Goal: Complete application form: Complete application form

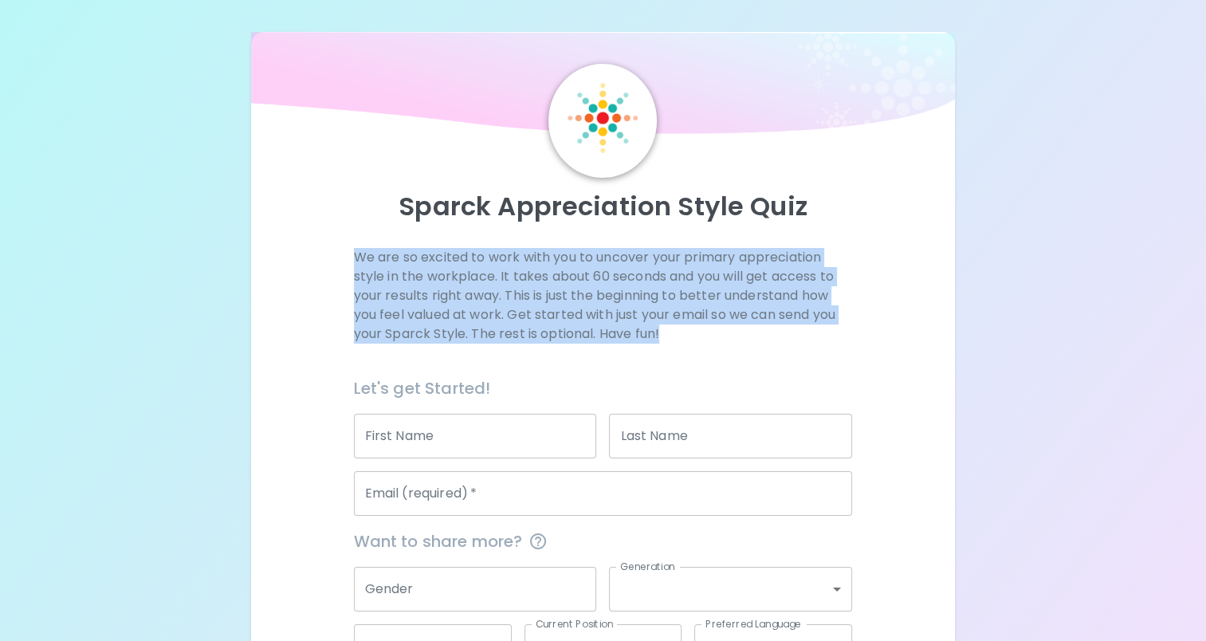
drag, startPoint x: 1206, startPoint y: 159, endPoint x: 1218, endPoint y: 355, distance: 196.6
click at [1206, 355] on html "Sparck Appreciation Style Quiz We are so excited to work with you to uncover yo…" at bounding box center [603, 380] width 1206 height 760
drag, startPoint x: 1218, startPoint y: 355, endPoint x: 1135, endPoint y: 371, distance: 84.4
click at [1135, 371] on div "Sparck Appreciation Style Quiz We are so excited to work with you to uncover yo…" at bounding box center [603, 380] width 1206 height 760
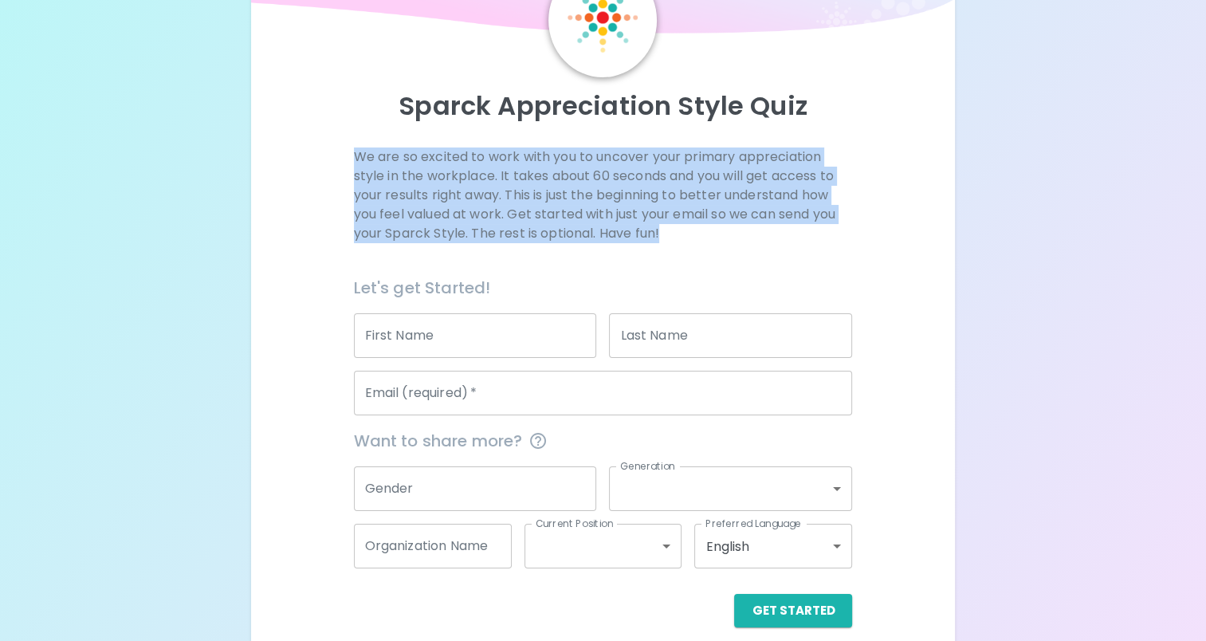
scroll to position [118, 0]
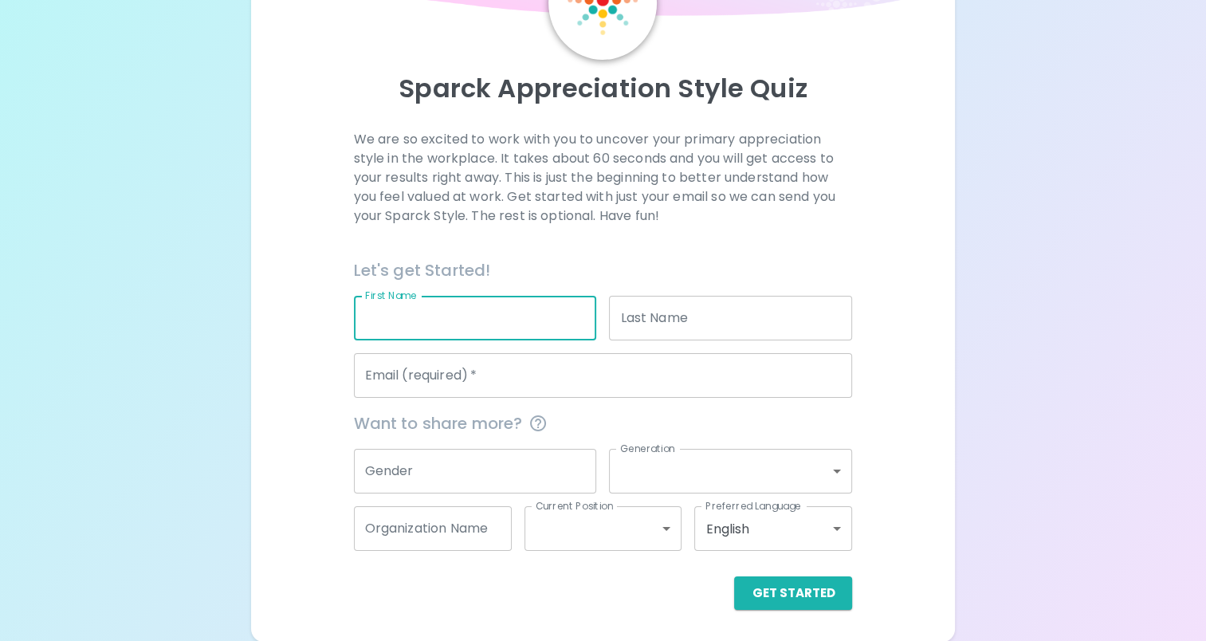
click at [516, 305] on input "First Name" at bounding box center [475, 318] width 243 height 45
type input "[PERSON_NAME]"
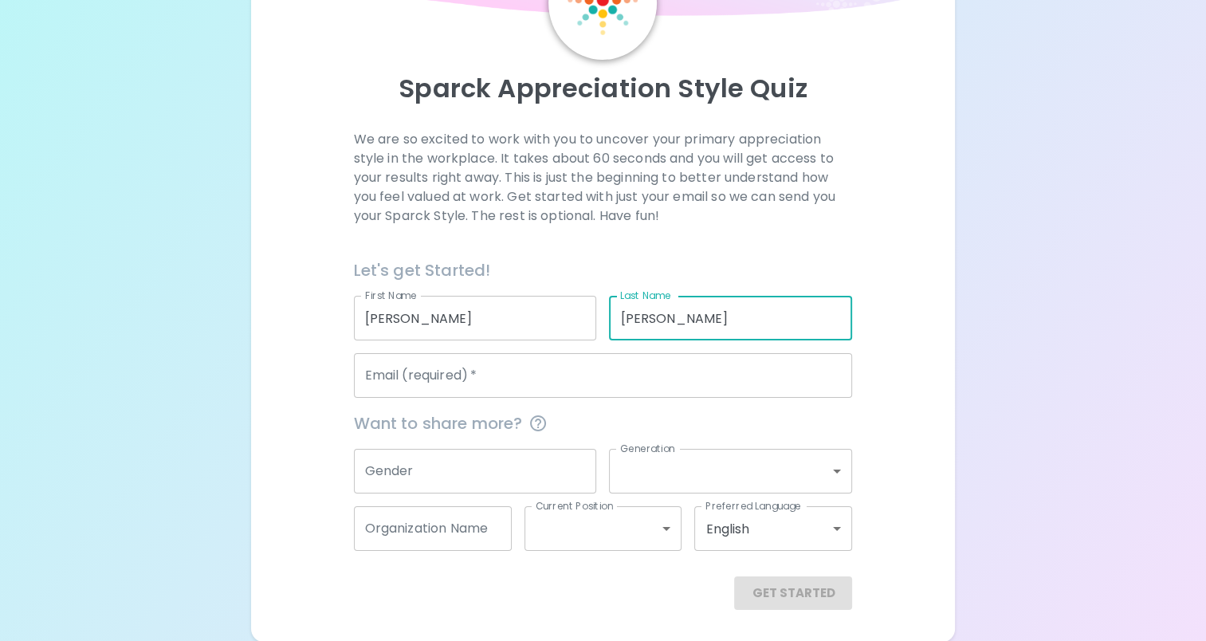
type input "[PERSON_NAME]"
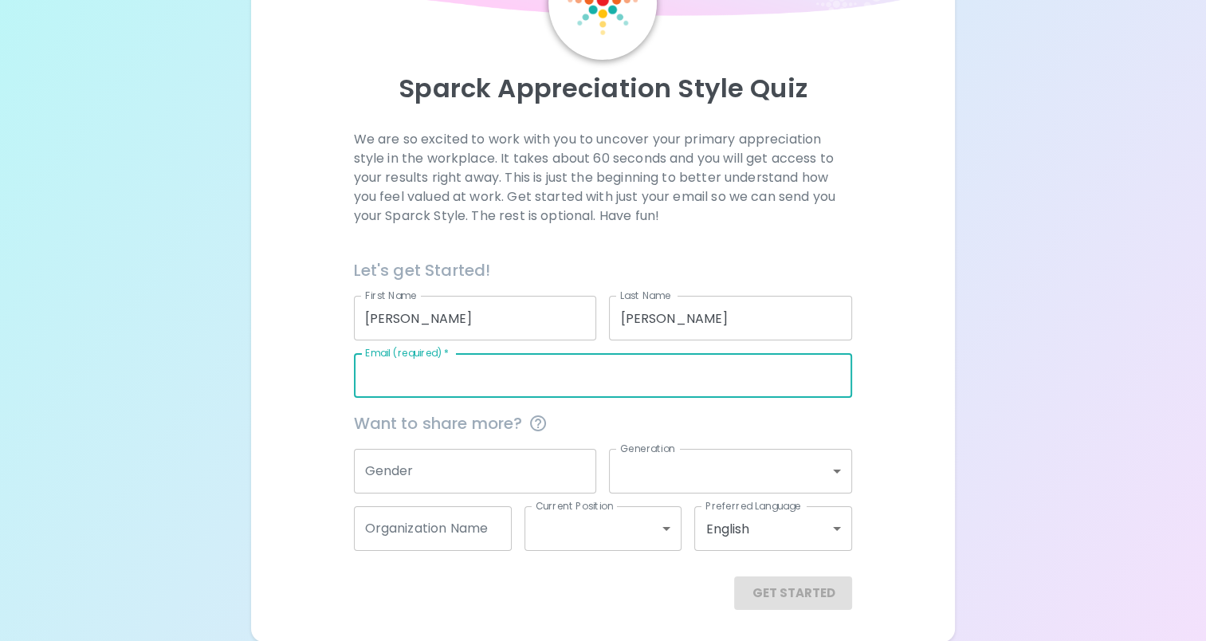
click at [468, 380] on input "Email (required)   *" at bounding box center [603, 375] width 499 height 45
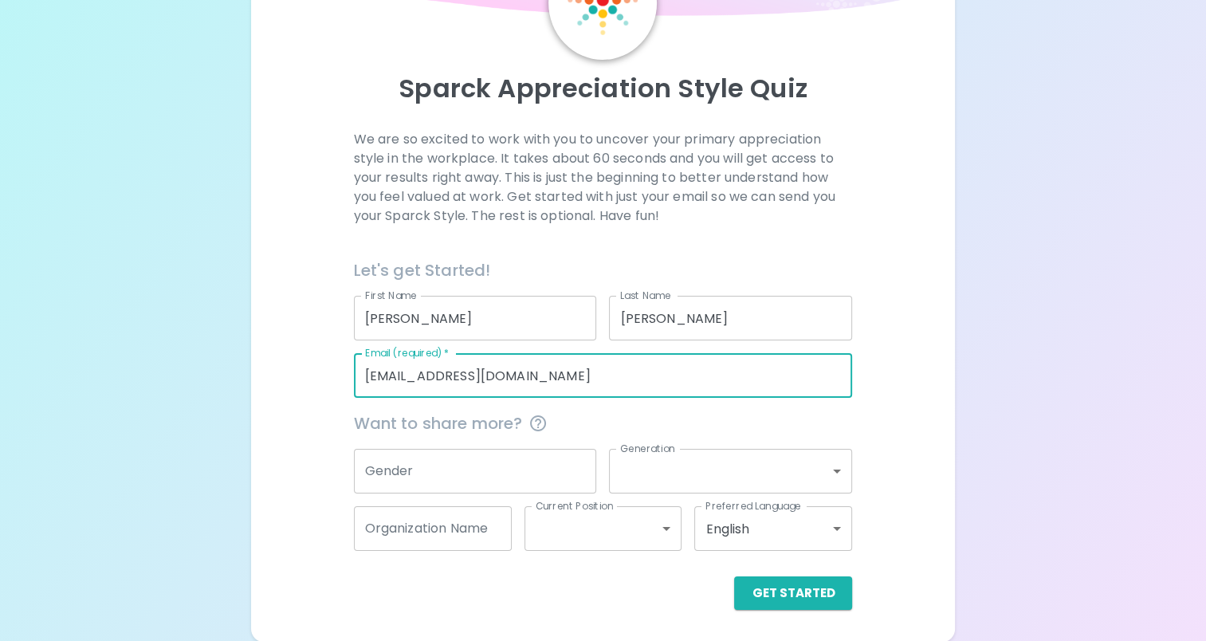
type input "[EMAIL_ADDRESS][DOMAIN_NAME]"
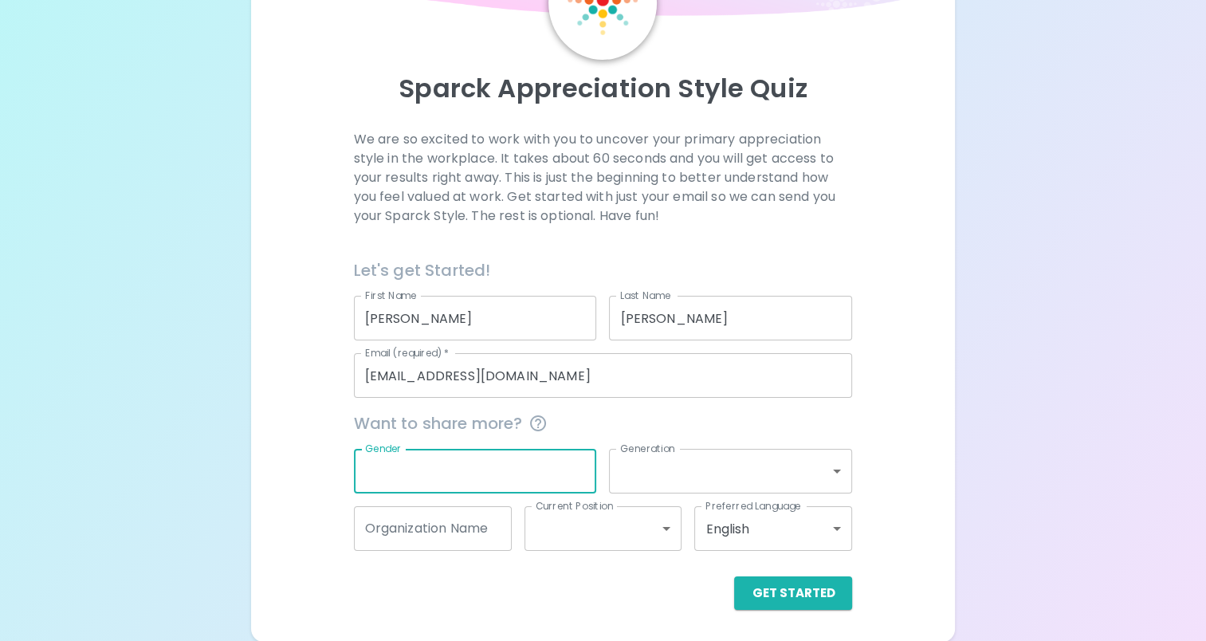
click at [465, 469] on input "Gender" at bounding box center [475, 471] width 243 height 45
type input "F"
click at [795, 599] on button "Get Started" at bounding box center [793, 592] width 118 height 33
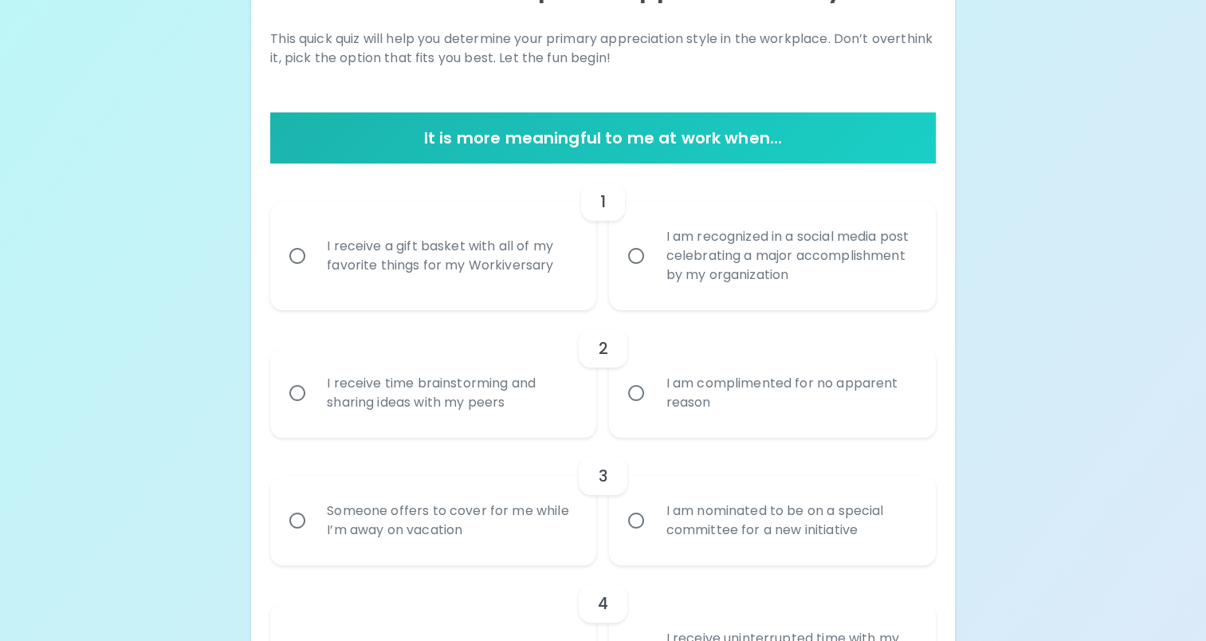
scroll to position [242, 0]
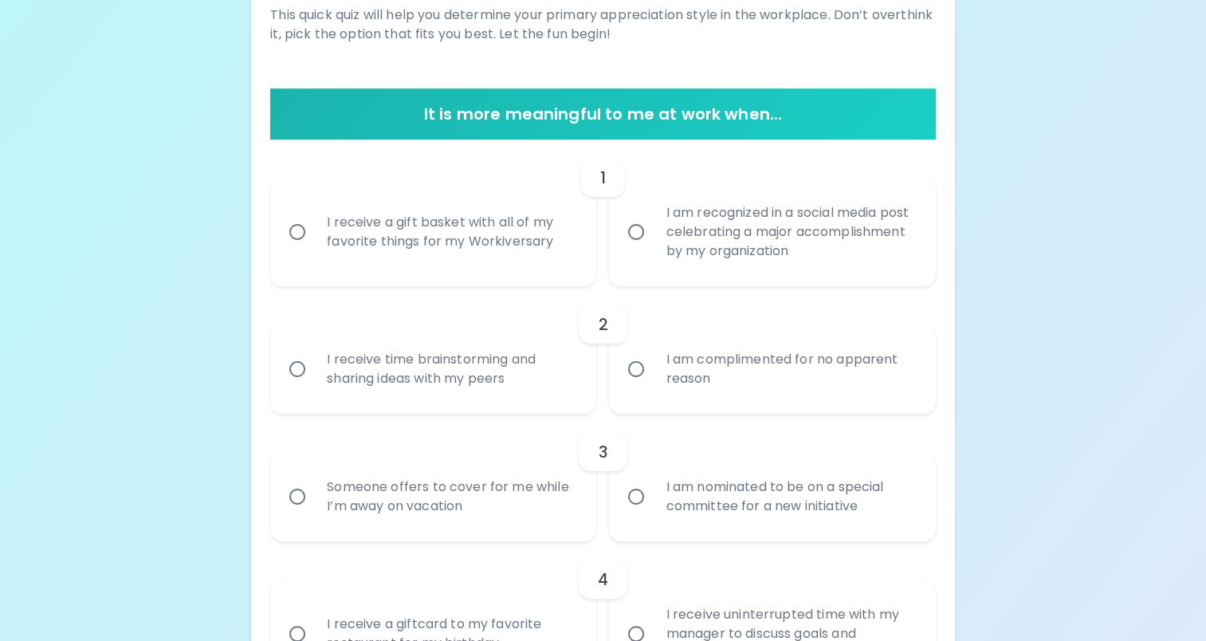
click at [450, 233] on div "I receive a gift basket with all of my favorite things for my Workiversary" at bounding box center [450, 232] width 273 height 77
click at [314, 233] on input "I receive a gift basket with all of my favorite things for my Workiversary" at bounding box center [297, 231] width 33 height 33
radio input "true"
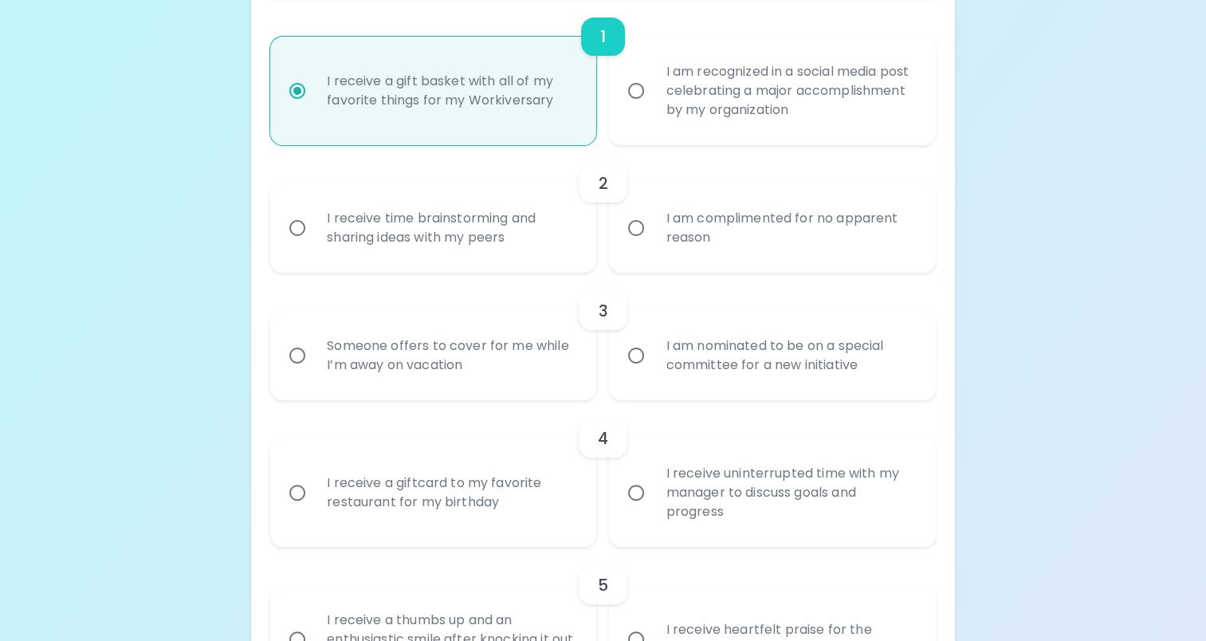
scroll to position [424, 0]
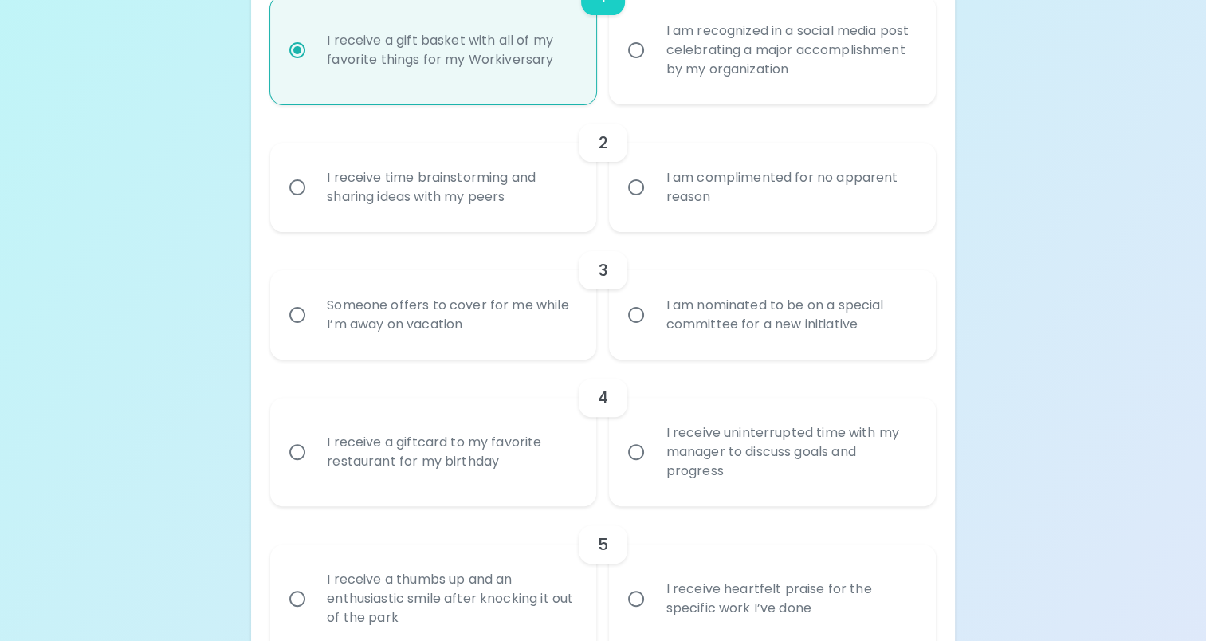
click at [456, 192] on div "I receive time brainstorming and sharing ideas with my peers" at bounding box center [450, 187] width 273 height 77
click at [314, 192] on input "I receive time brainstorming and sharing ideas with my peers" at bounding box center [297, 187] width 33 height 33
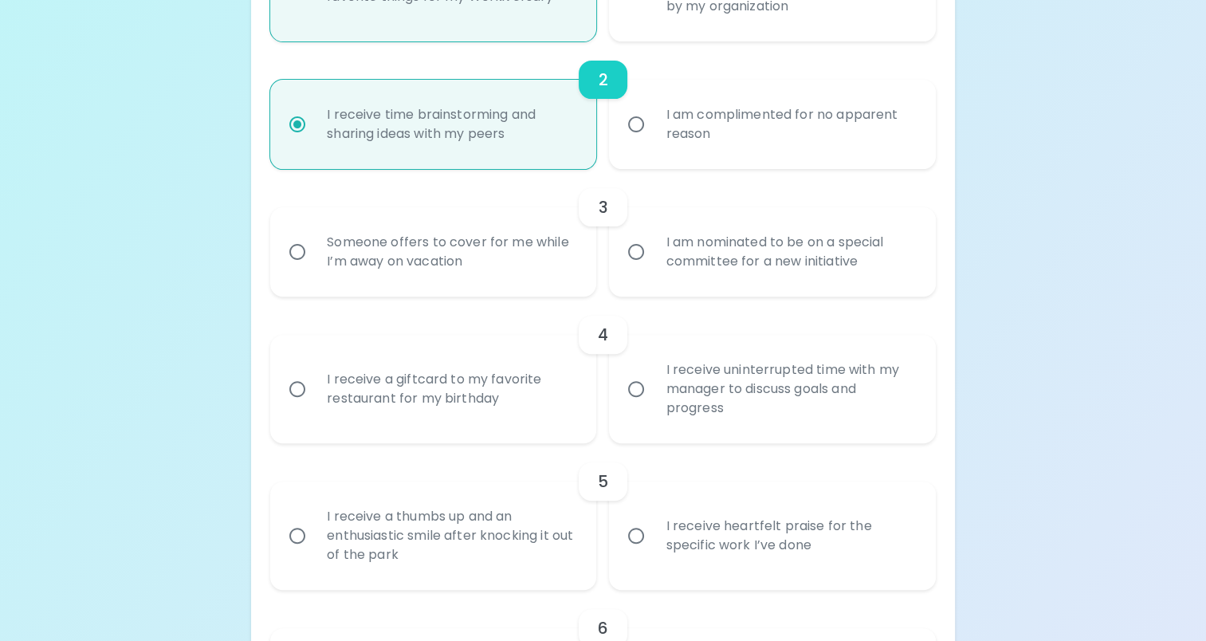
scroll to position [552, 0]
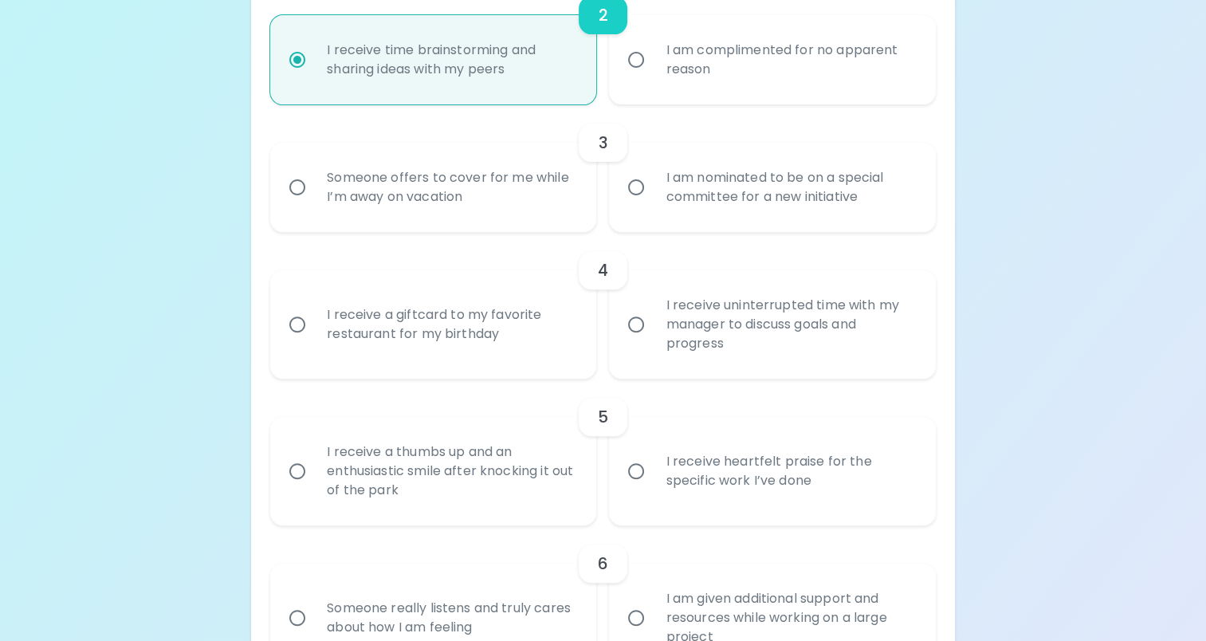
radio input "true"
click at [438, 183] on div "Someone offers to cover for me while I’m away on vacation" at bounding box center [450, 187] width 273 height 77
click at [314, 183] on input "Someone offers to cover for me while I’m away on vacation" at bounding box center [297, 187] width 33 height 33
radio input "false"
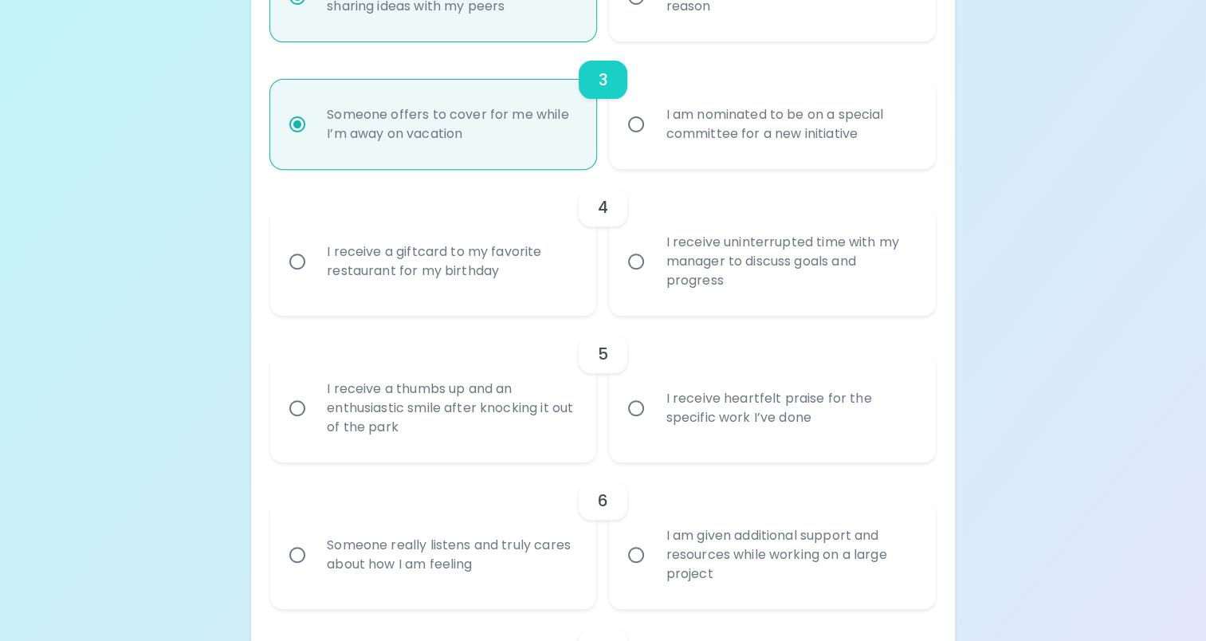
scroll to position [679, 0]
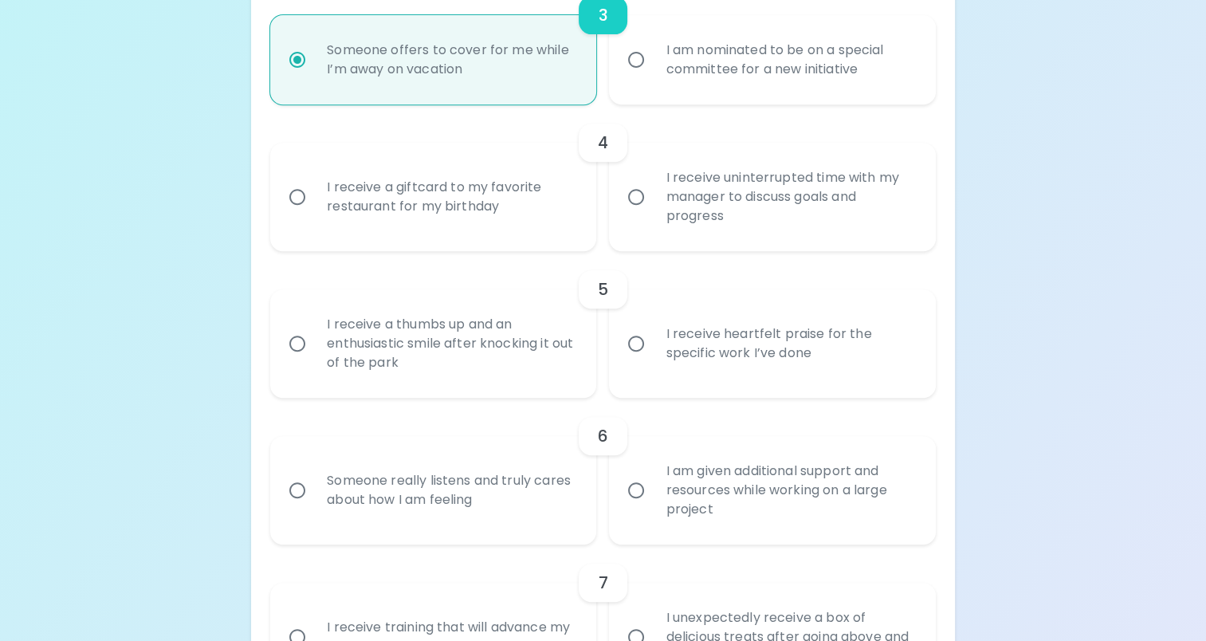
radio input "true"
click at [810, 188] on div "I receive uninterrupted time with my manager to discuss goals and progress" at bounding box center [789, 197] width 273 height 96
click at [653, 188] on input "I receive uninterrupted time with my manager to discuss goals and progress" at bounding box center [636, 196] width 33 height 33
radio input "false"
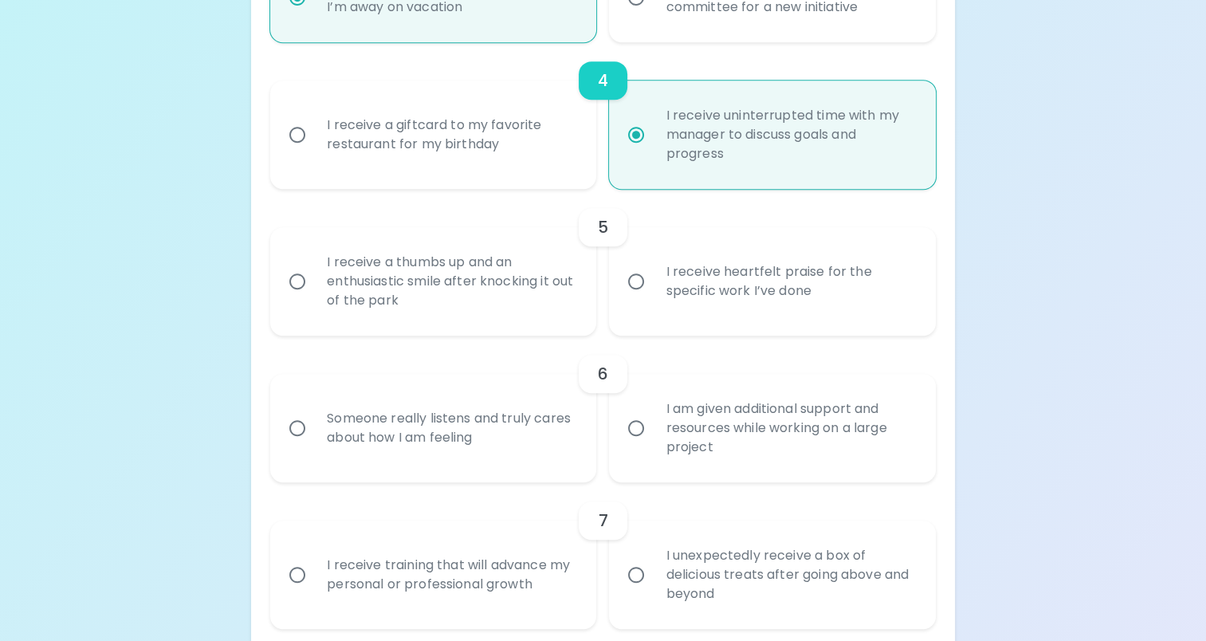
scroll to position [807, 0]
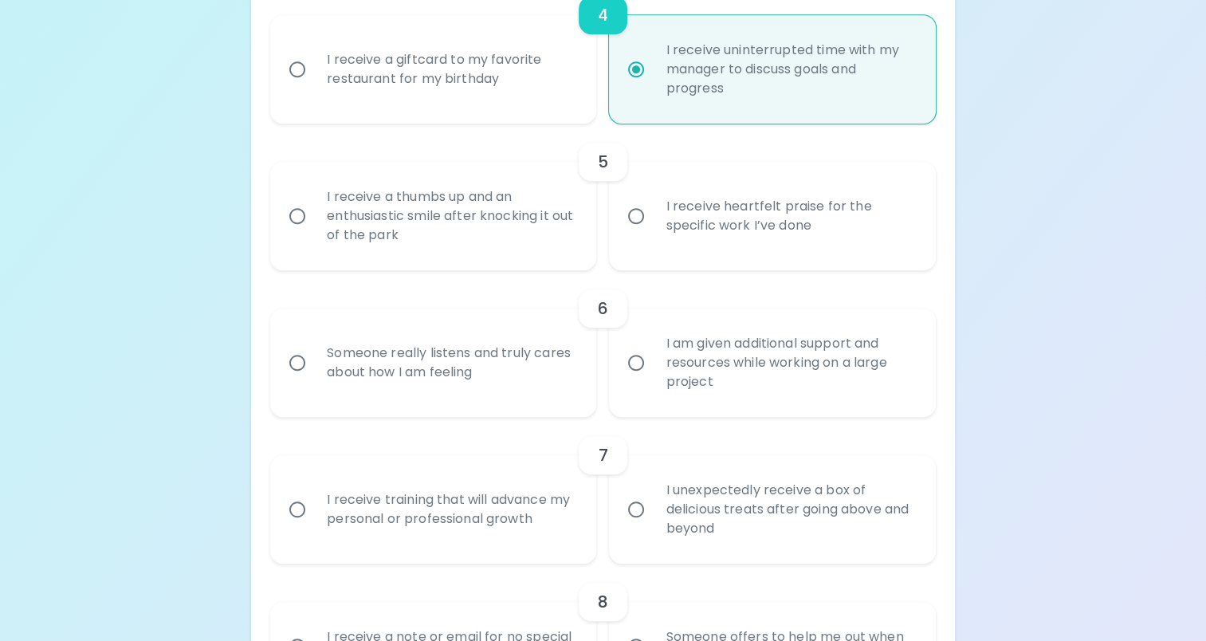
radio input "true"
click at [795, 213] on div "I receive heartfelt praise for the specific work I’ve done" at bounding box center [789, 216] width 273 height 77
click at [653, 213] on input "I receive heartfelt praise for the specific work I’ve done" at bounding box center [636, 215] width 33 height 33
radio input "false"
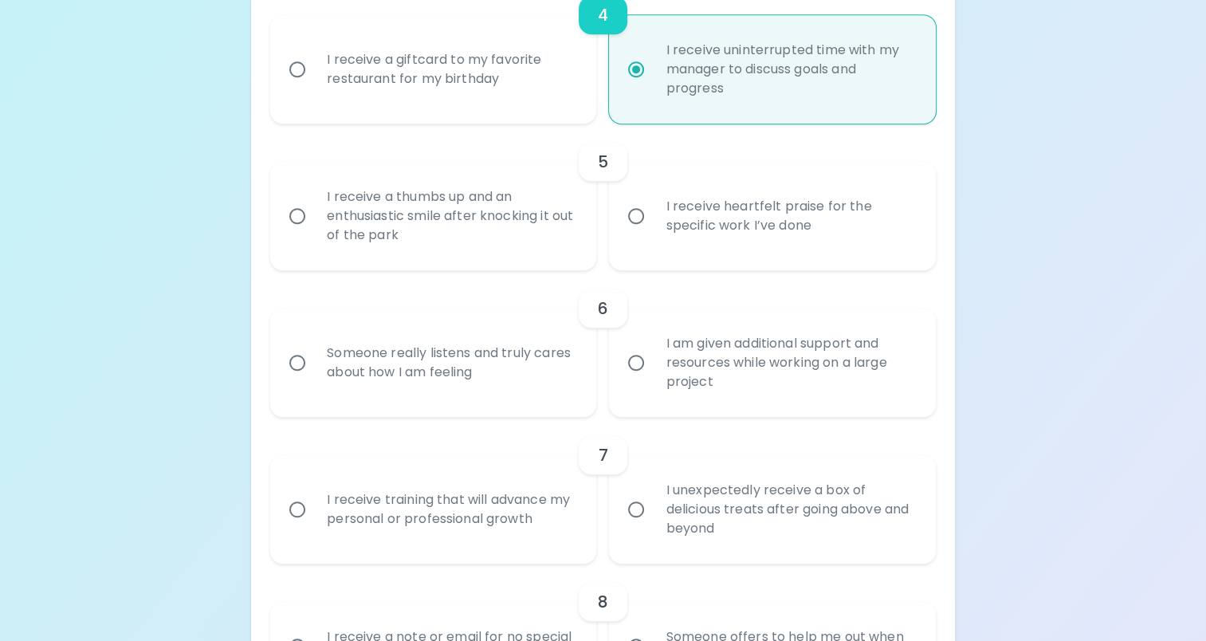
radio input "false"
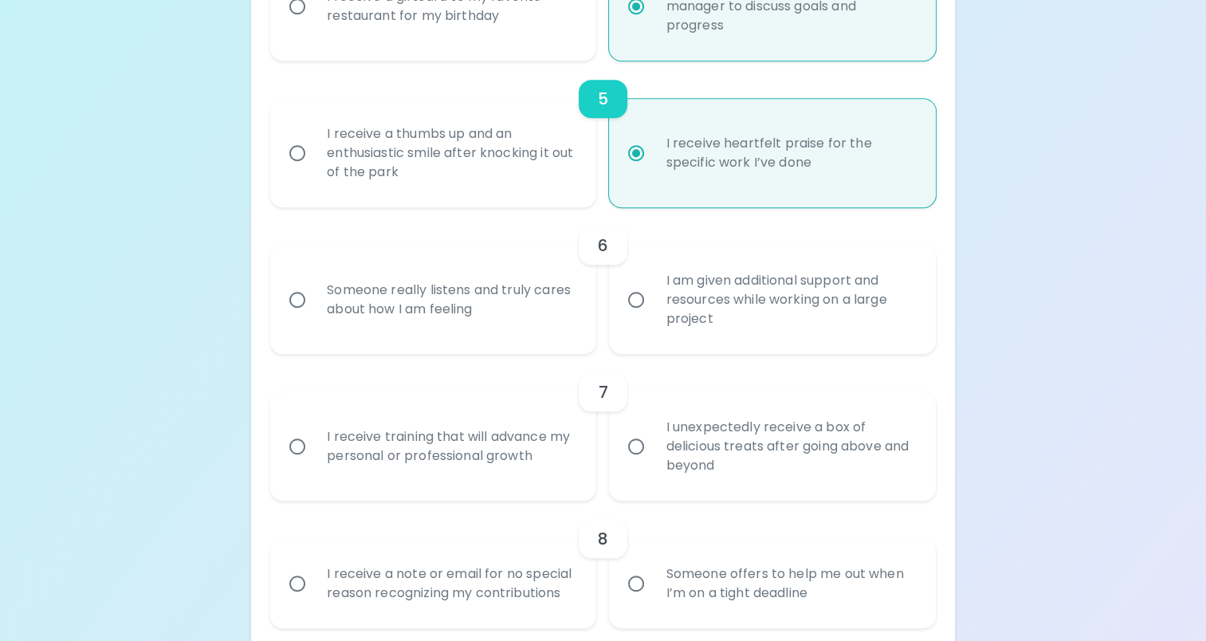
scroll to position [934, 0]
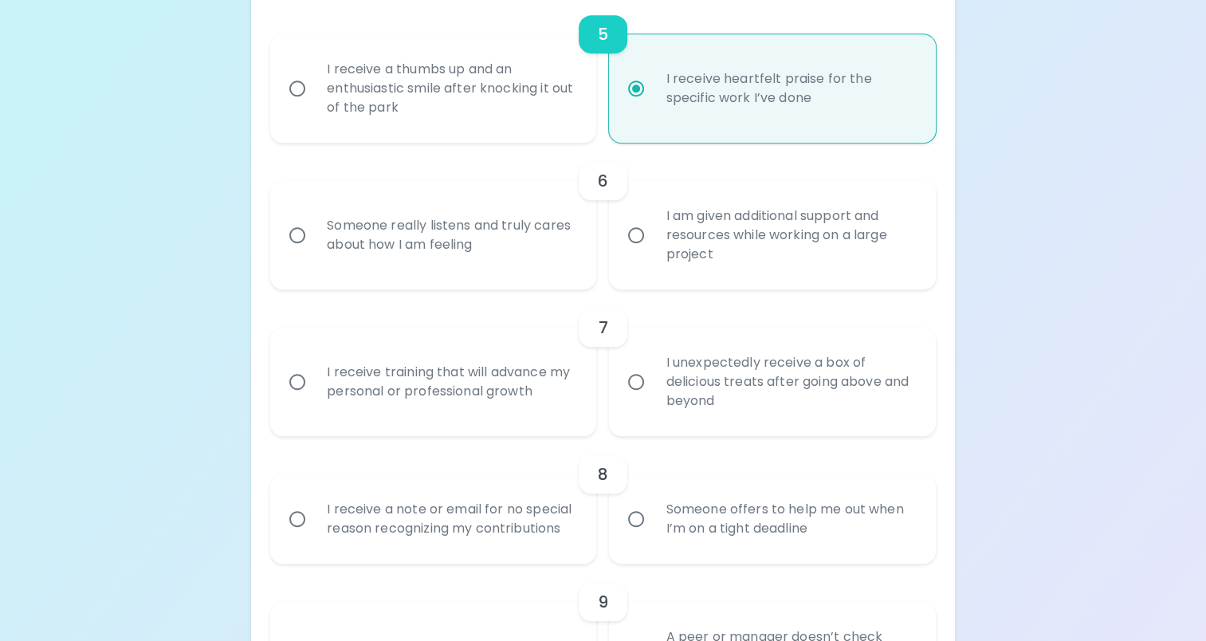
radio input "true"
click at [754, 225] on div "I am given additional support and resources while working on a large project" at bounding box center [789, 235] width 273 height 96
click at [653, 225] on input "I am given additional support and resources while working on a large project" at bounding box center [636, 234] width 33 height 33
radio input "false"
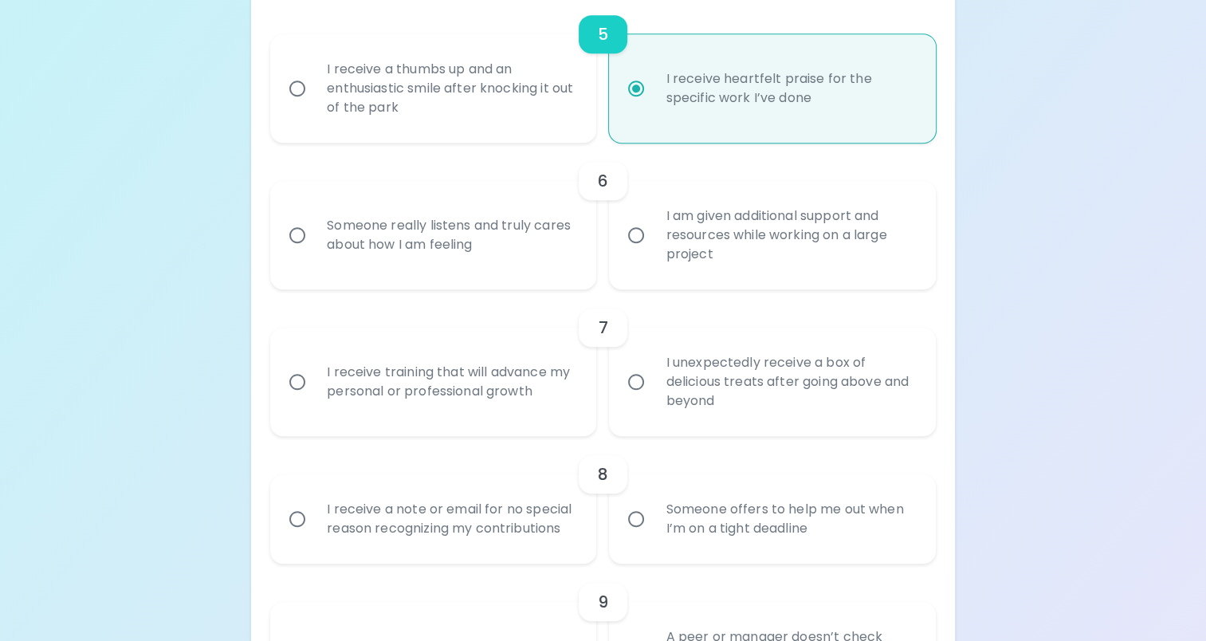
radio input "false"
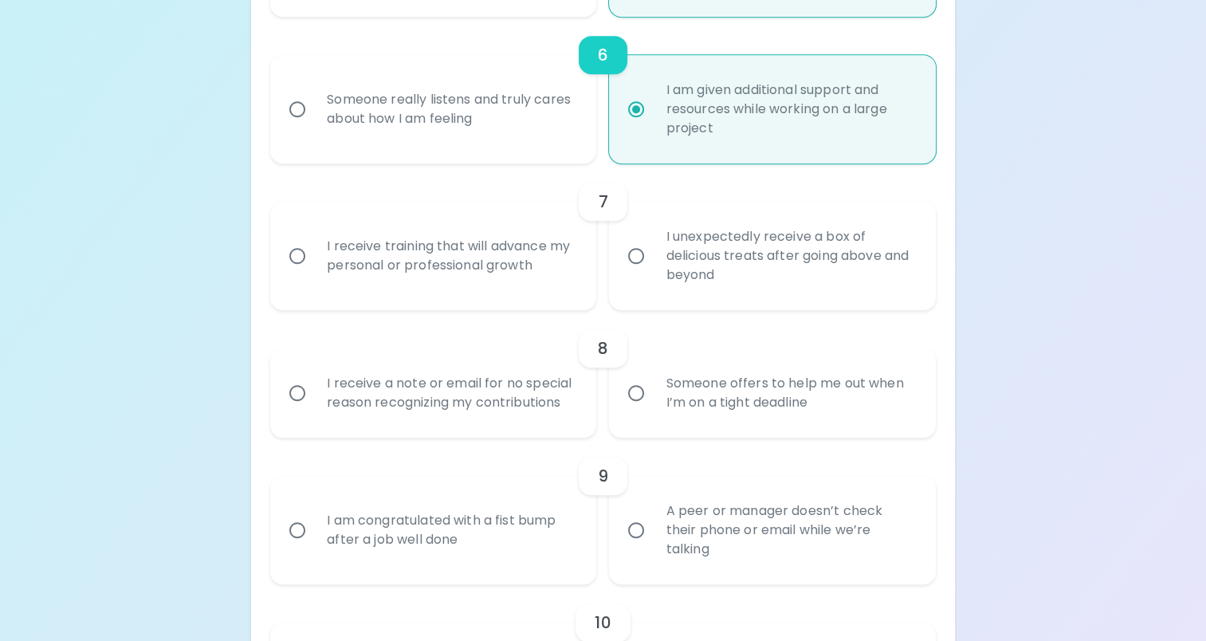
scroll to position [1062, 0]
radio input "true"
click at [468, 250] on div "I receive training that will advance my personal or professional growth" at bounding box center [450, 254] width 273 height 77
click at [314, 250] on input "I receive training that will advance my personal or professional growth" at bounding box center [297, 254] width 33 height 33
radio input "false"
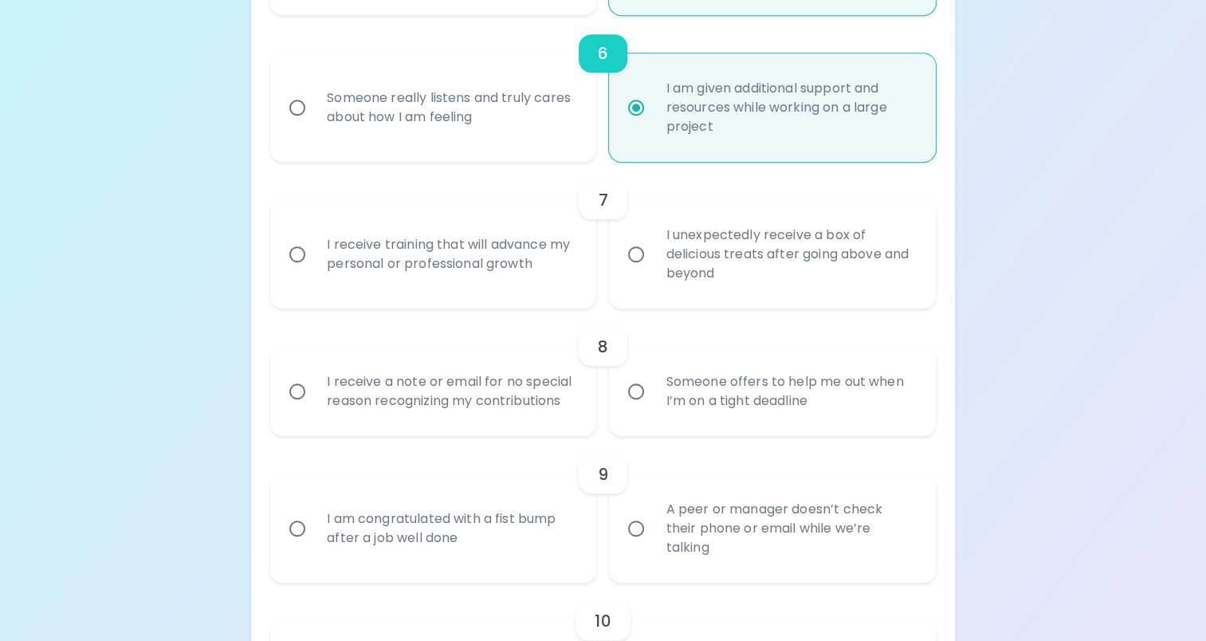
radio input "false"
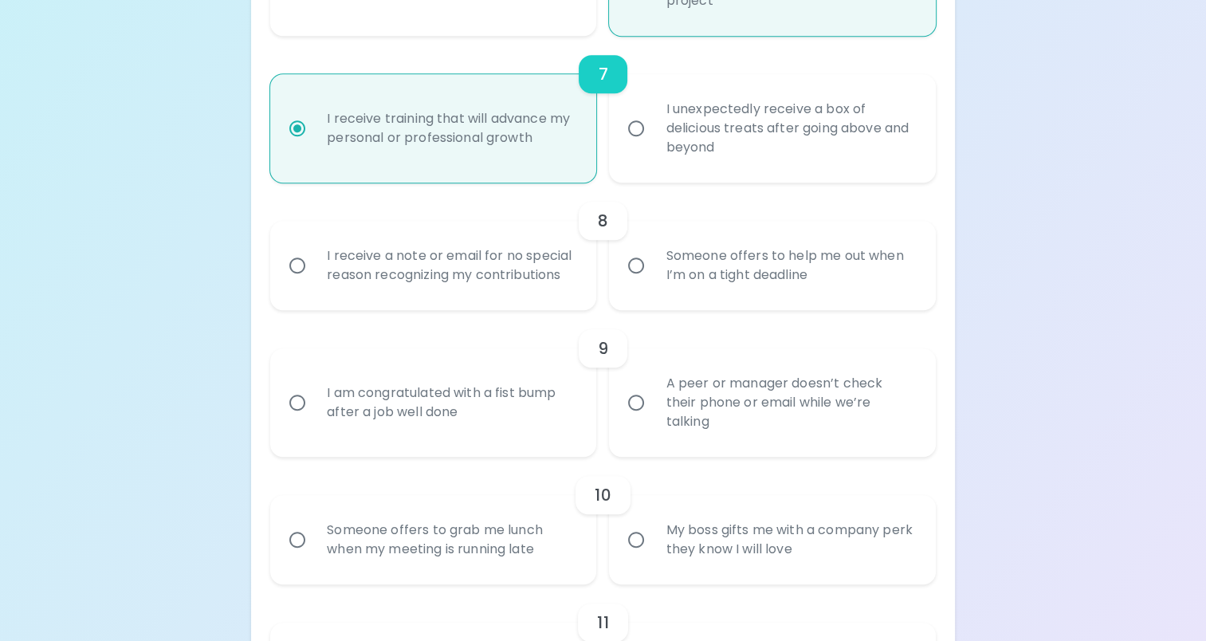
scroll to position [1190, 0]
radio input "true"
click at [691, 277] on div "Someone offers to help me out when I’m on a tight deadline" at bounding box center [789, 264] width 273 height 77
click at [653, 277] on input "Someone offers to help me out when I’m on a tight deadline" at bounding box center [636, 263] width 33 height 33
radio input "false"
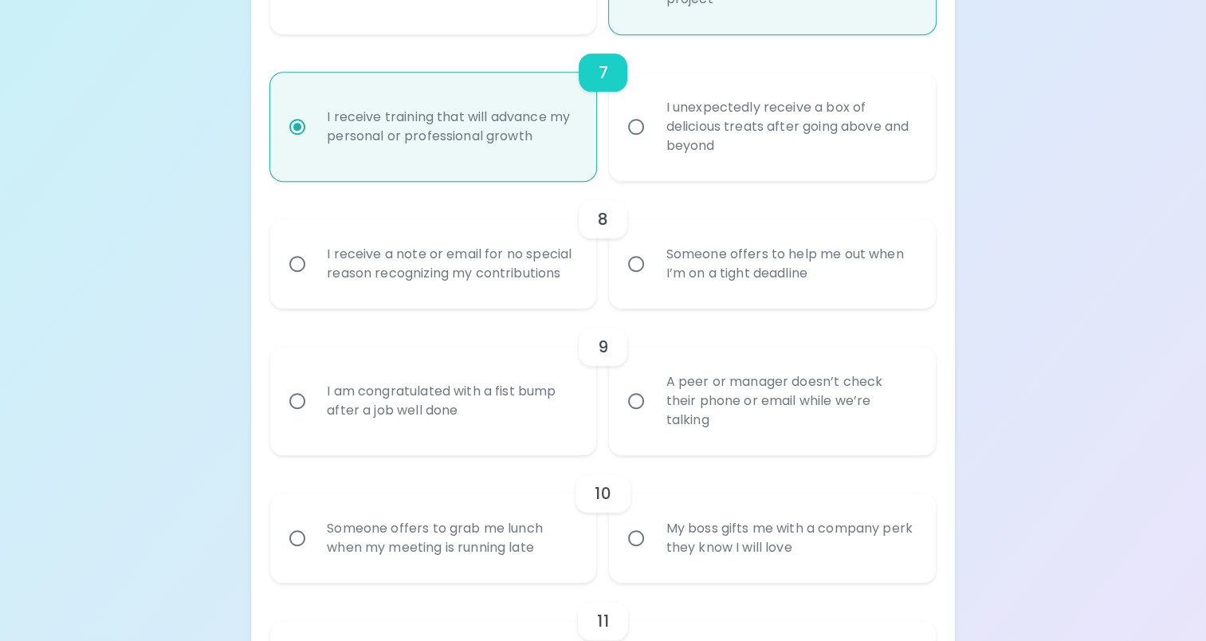
radio input "false"
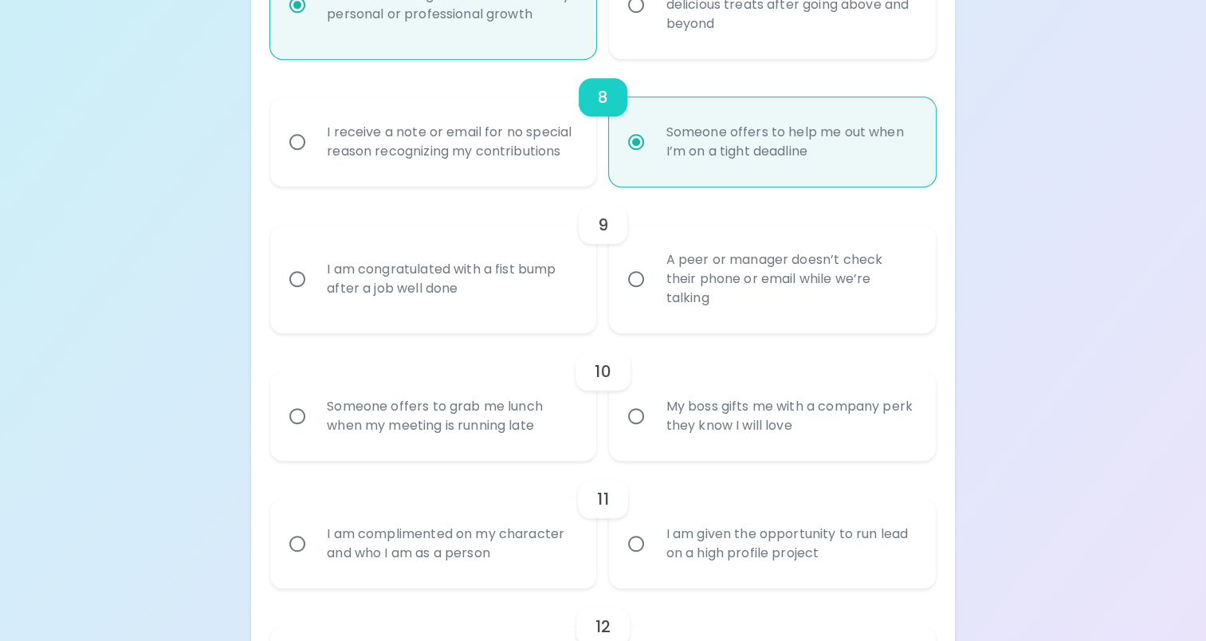
scroll to position [1317, 0]
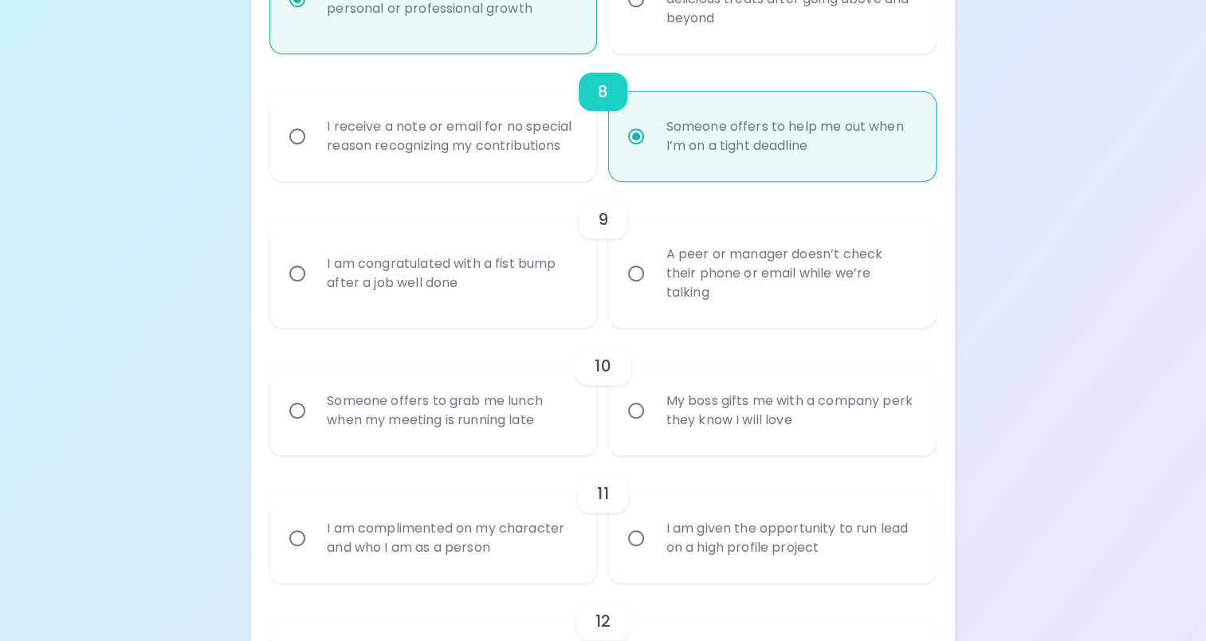
radio input "true"
click at [829, 284] on div "A peer or manager doesn’t check their phone or email while we’re talking" at bounding box center [789, 274] width 273 height 96
click at [653, 284] on input "A peer or manager doesn’t check their phone or email while we’re talking" at bounding box center [636, 273] width 33 height 33
radio input "false"
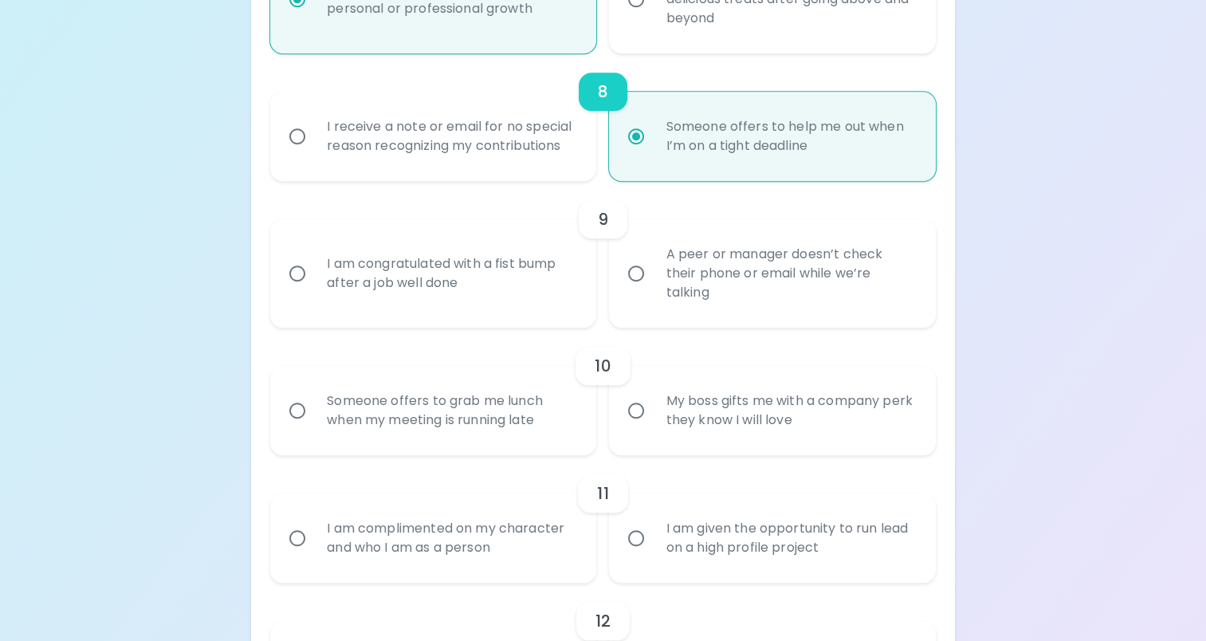
radio input "false"
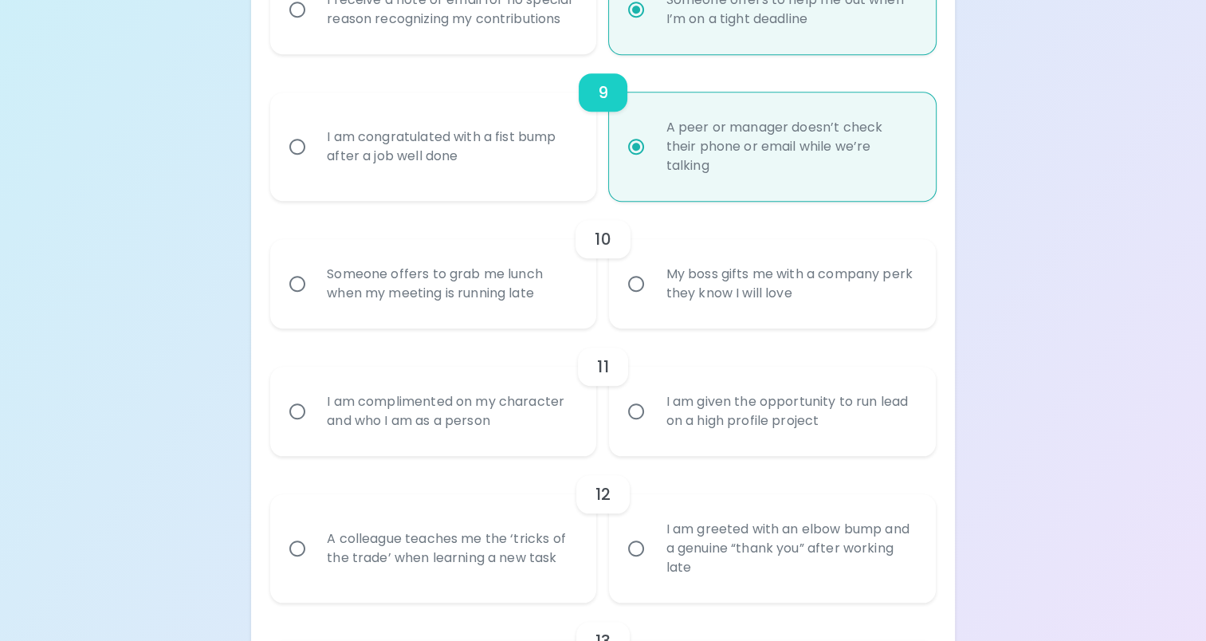
scroll to position [1445, 0]
radio input "true"
click at [698, 423] on div "I am given the opportunity to run lead on a high profile project" at bounding box center [789, 410] width 273 height 77
click at [653, 423] on input "I am given the opportunity to run lead on a high profile project" at bounding box center [636, 410] width 33 height 33
radio input "false"
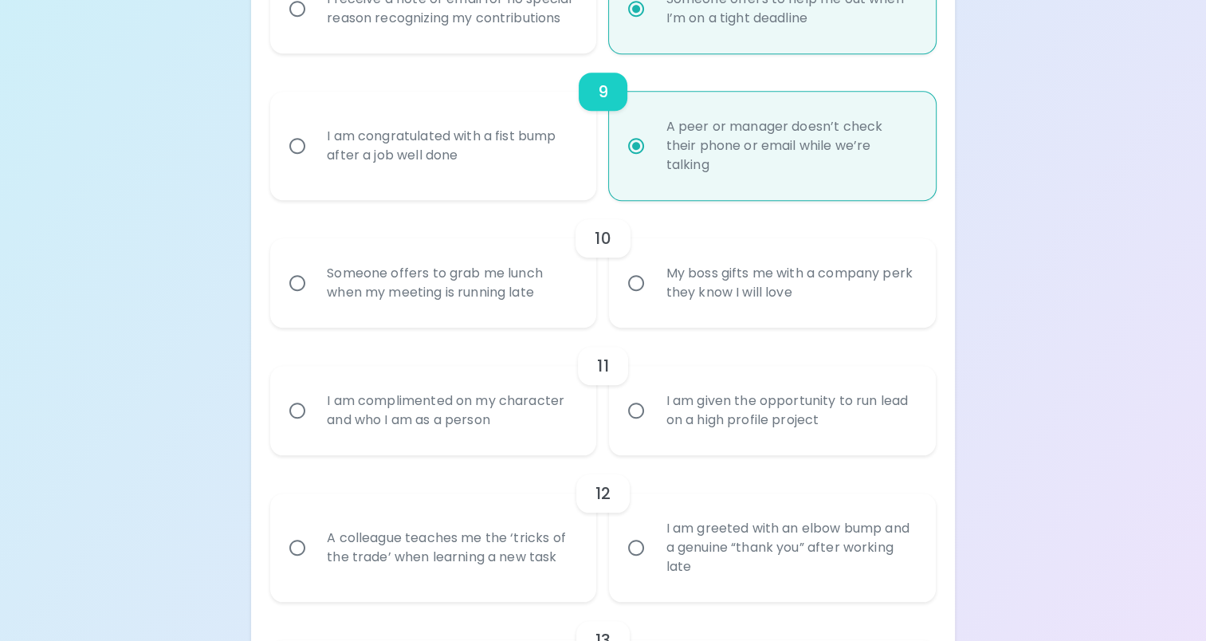
radio input "false"
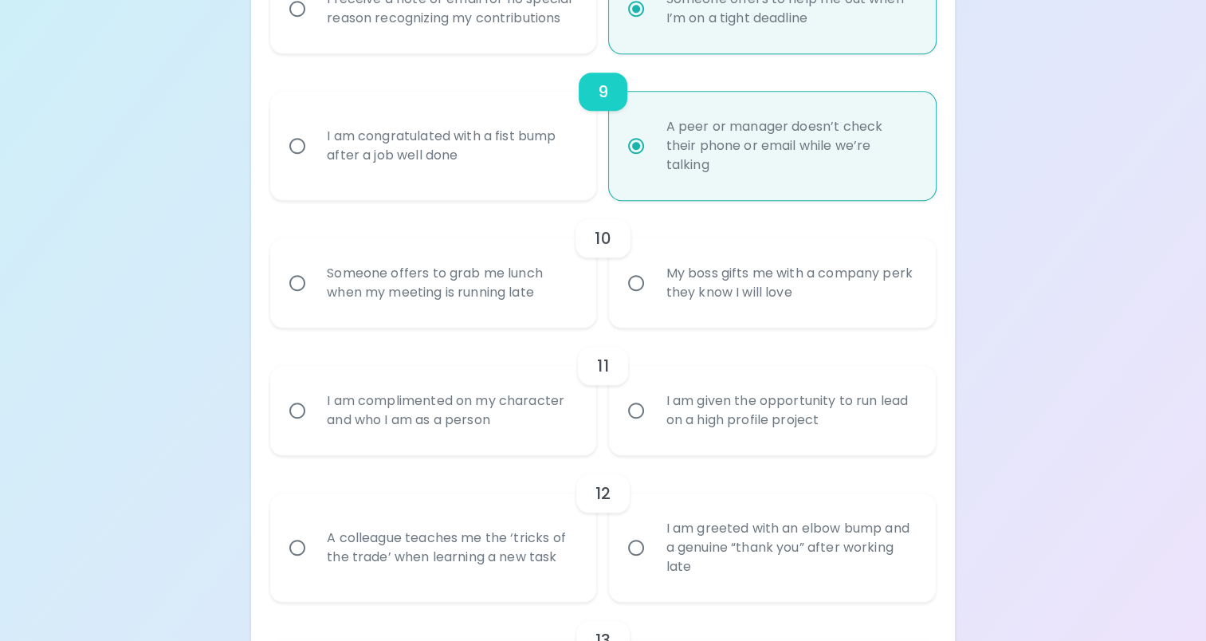
radio input "false"
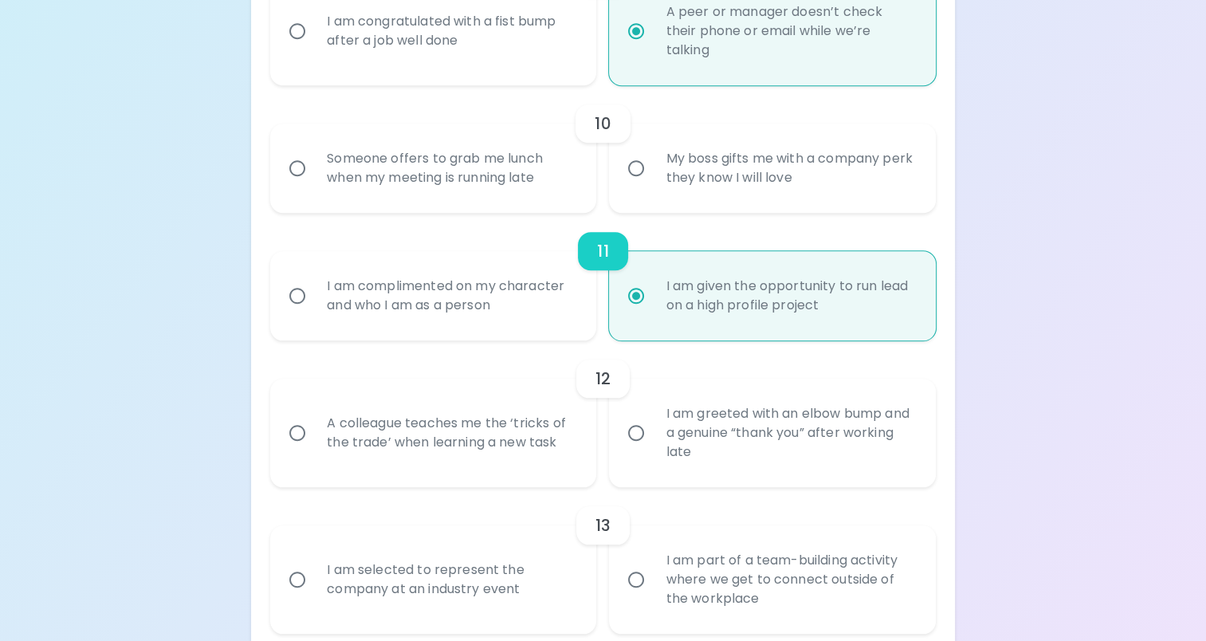
scroll to position [1572, 0]
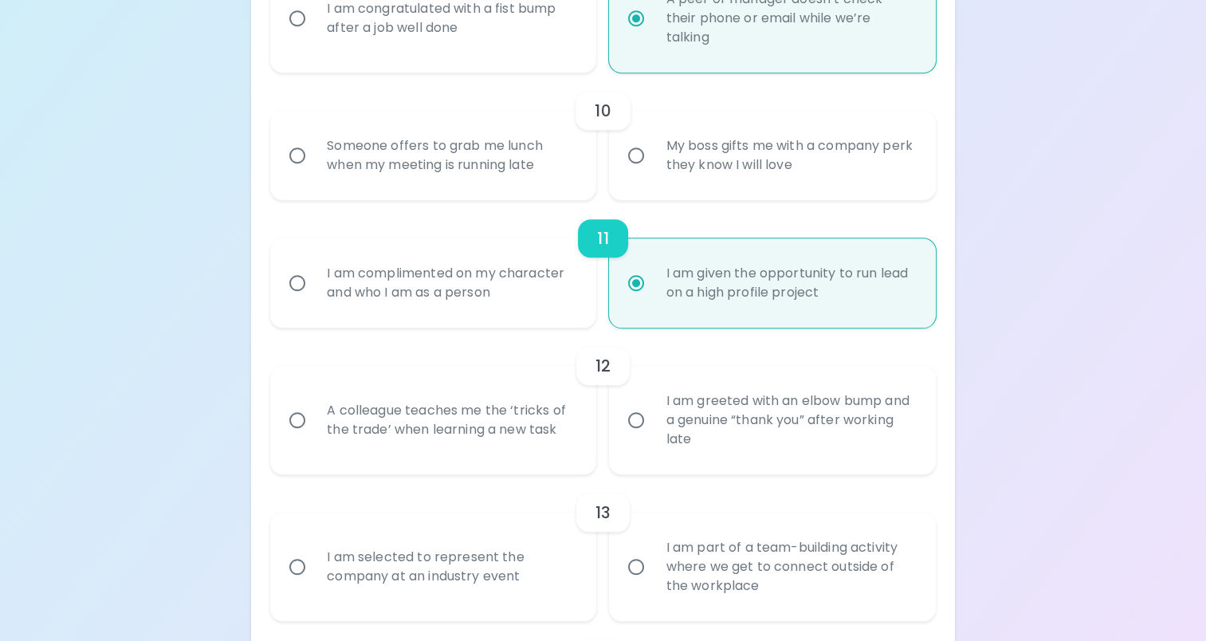
radio input "true"
click at [429, 411] on div "A colleague teaches me the ‘tricks of the trade’ when learning a new task" at bounding box center [450, 420] width 273 height 77
click at [314, 411] on input "A colleague teaches me the ‘tricks of the trade’ when learning a new task" at bounding box center [297, 419] width 33 height 33
radio input "false"
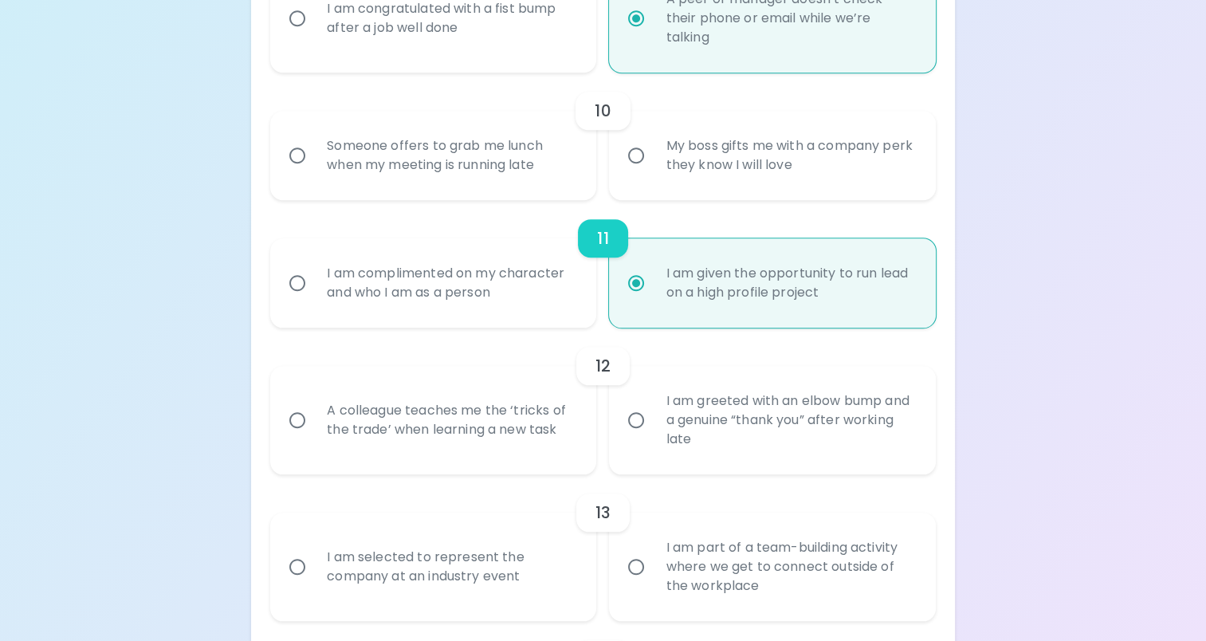
radio input "false"
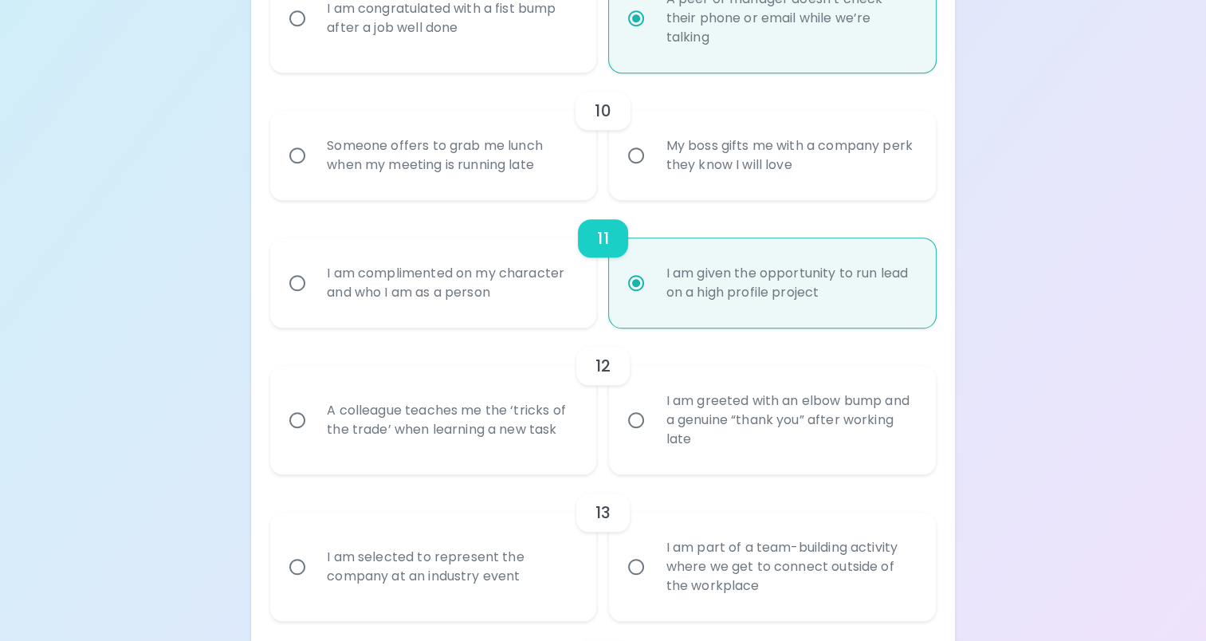
radio input "false"
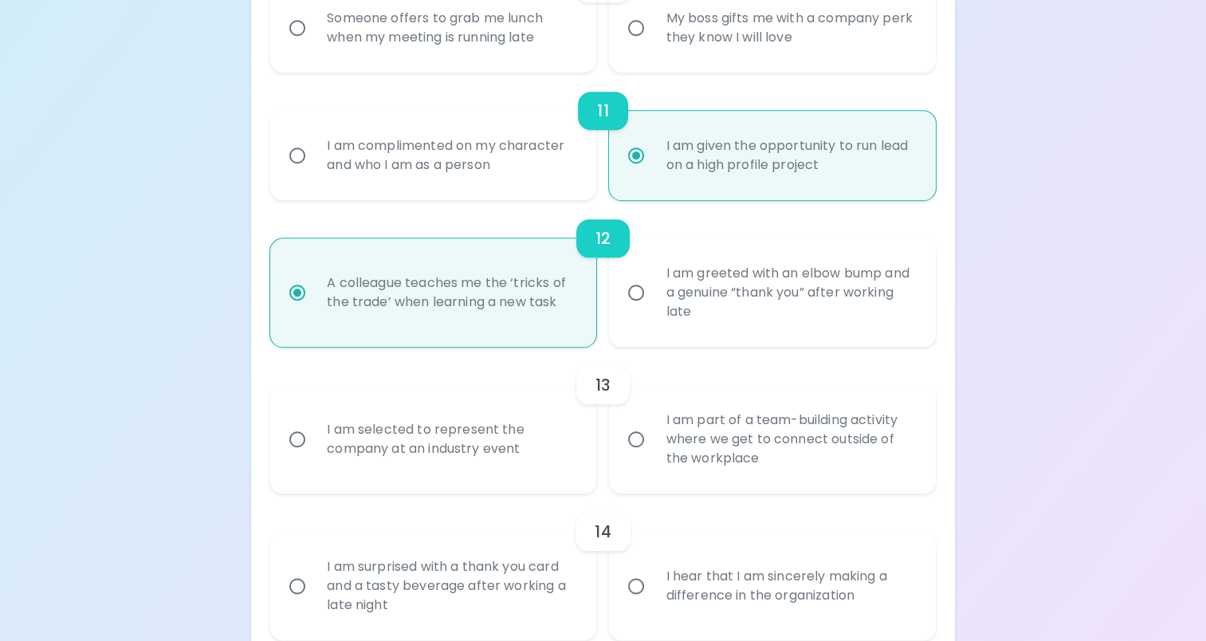
scroll to position [1705, 0]
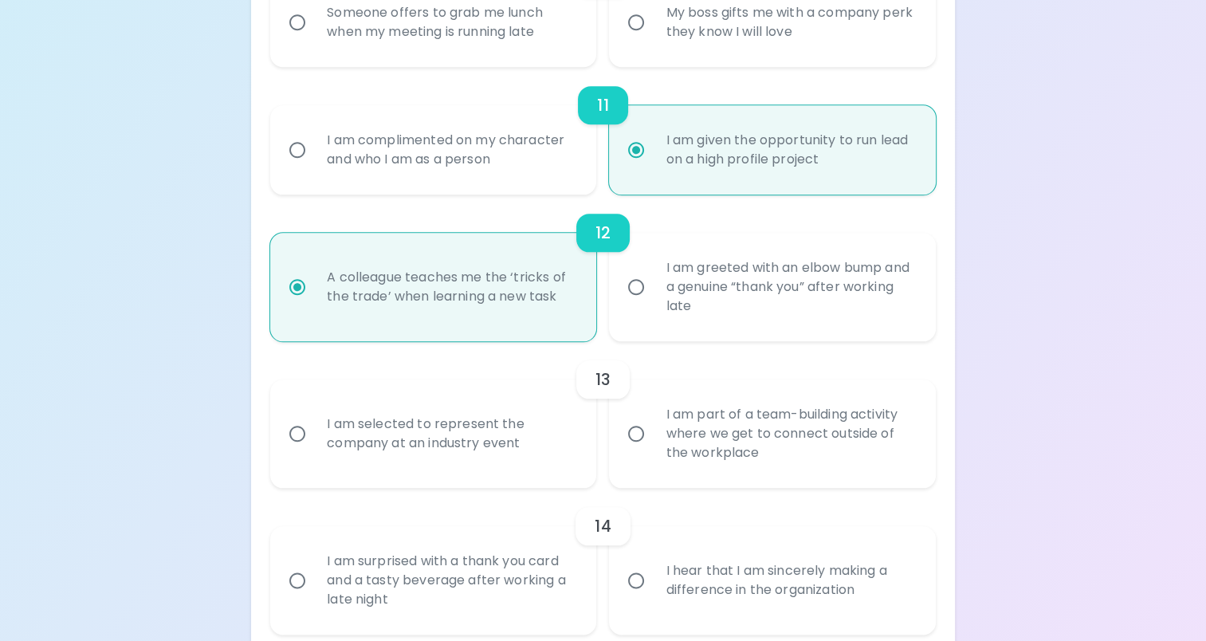
radio input "true"
click at [511, 433] on div "I am selected to represent the company at an industry event" at bounding box center [450, 433] width 273 height 77
click at [314, 433] on input "I am selected to represent the company at an industry event" at bounding box center [297, 433] width 33 height 33
radio input "false"
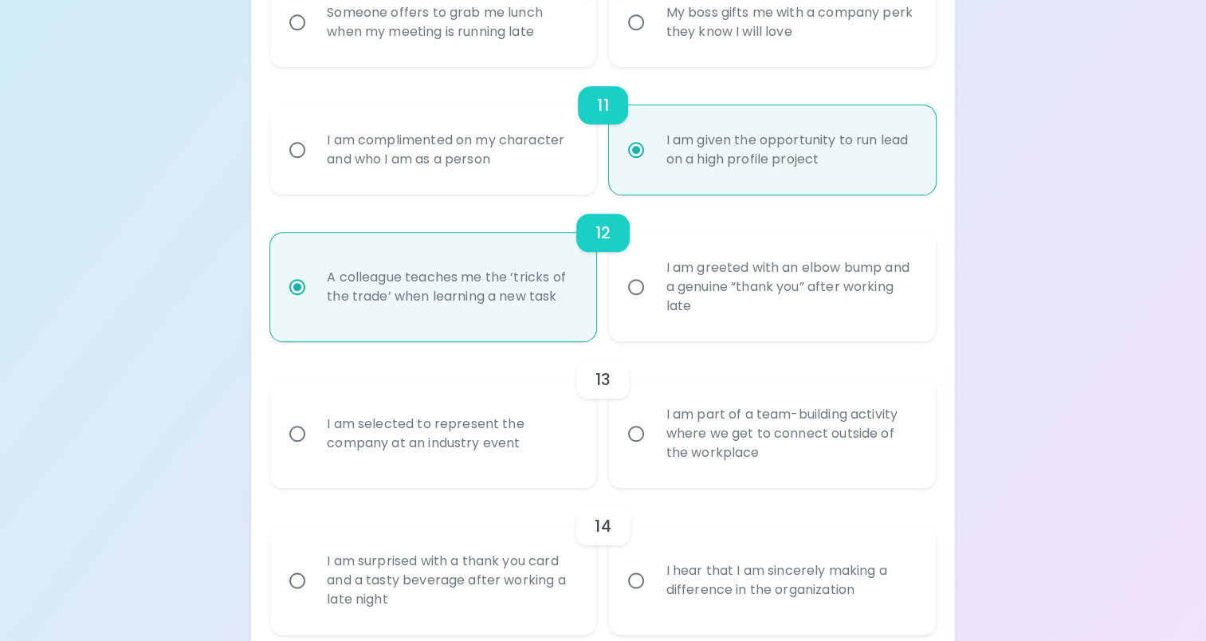
radio input "false"
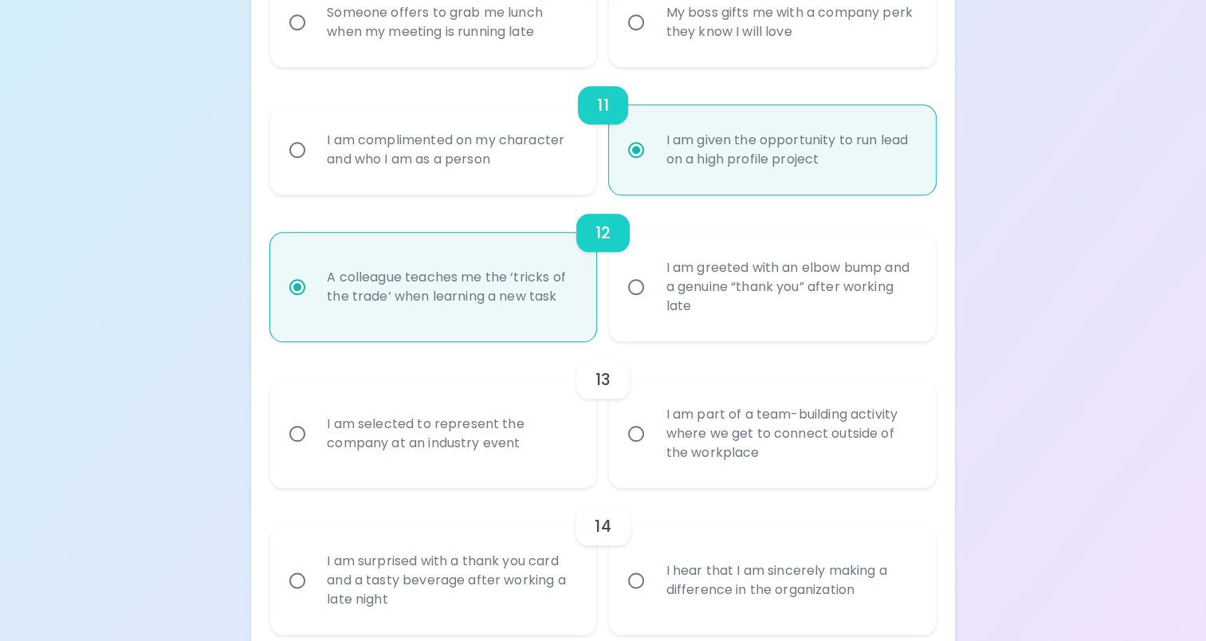
radio input "false"
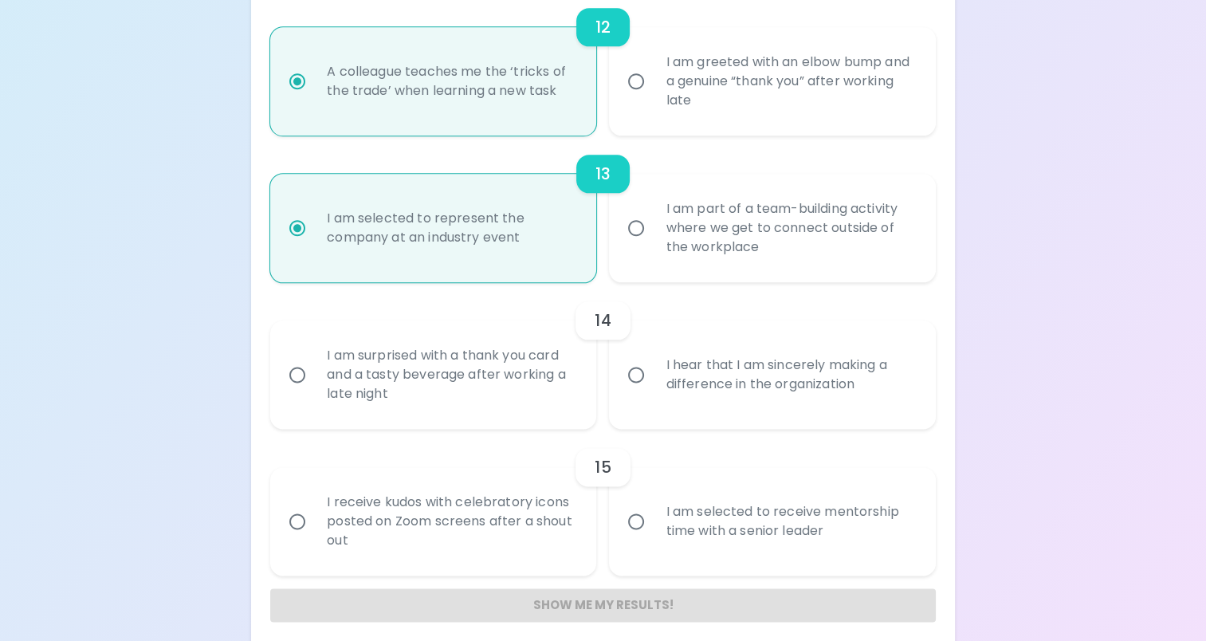
scroll to position [1923, 0]
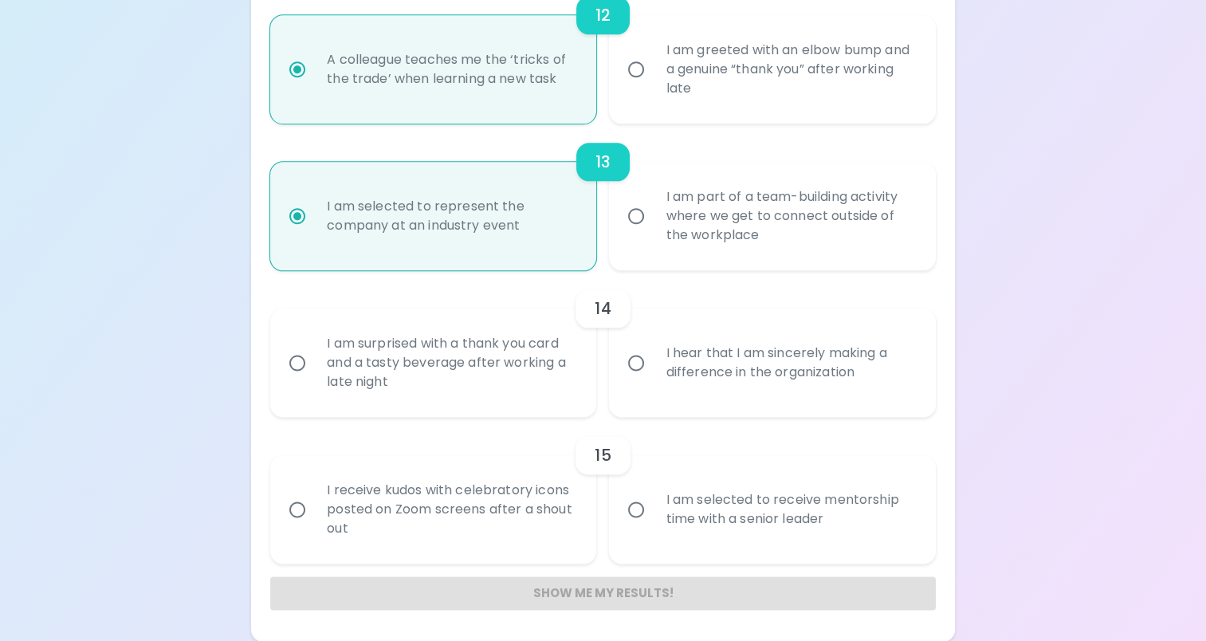
radio input "true"
click at [857, 368] on div "I hear that I am sincerely making a difference in the organization" at bounding box center [789, 363] width 273 height 77
click at [653, 368] on input "I hear that I am sincerely making a difference in the organization" at bounding box center [636, 362] width 33 height 33
radio input "false"
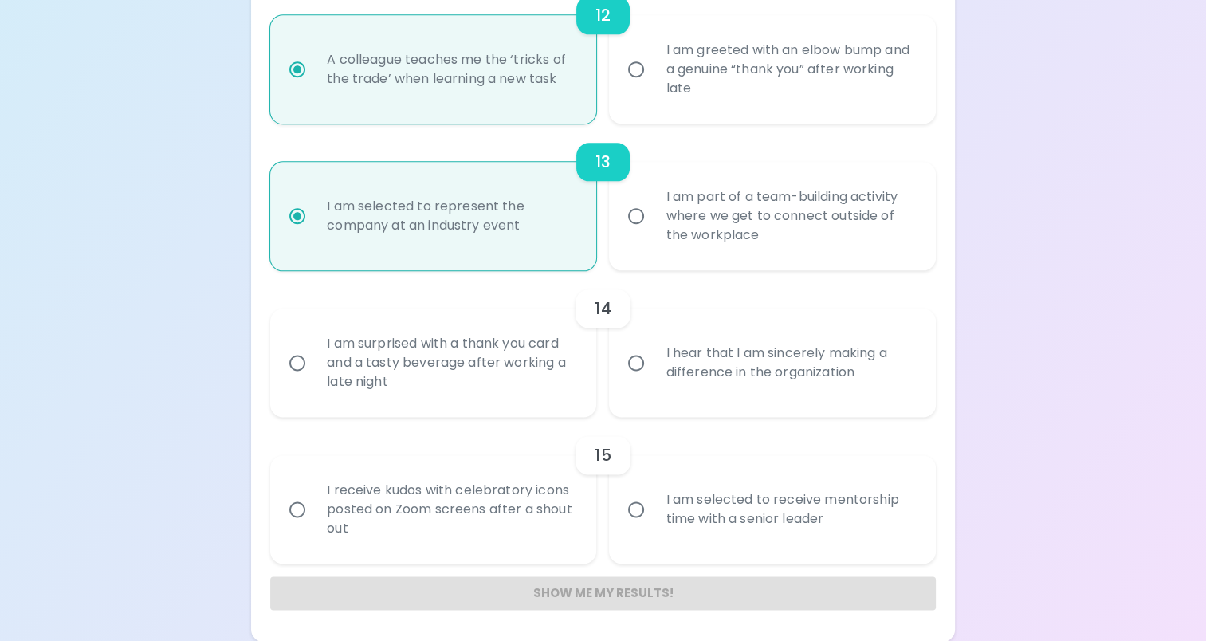
radio input "false"
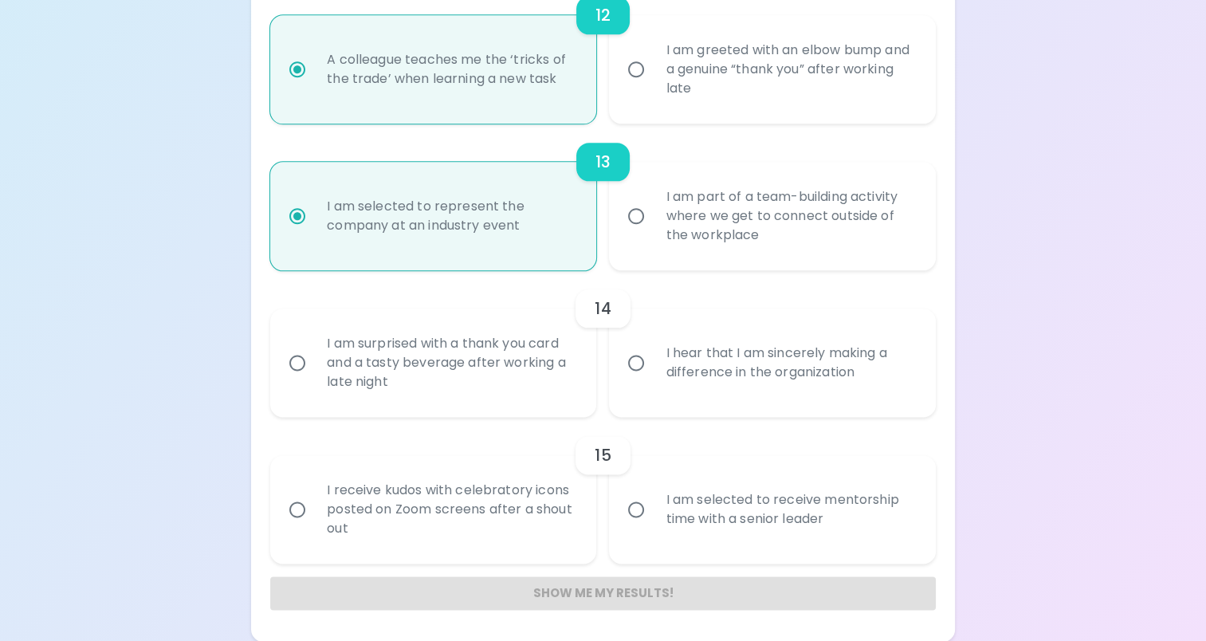
radio input "false"
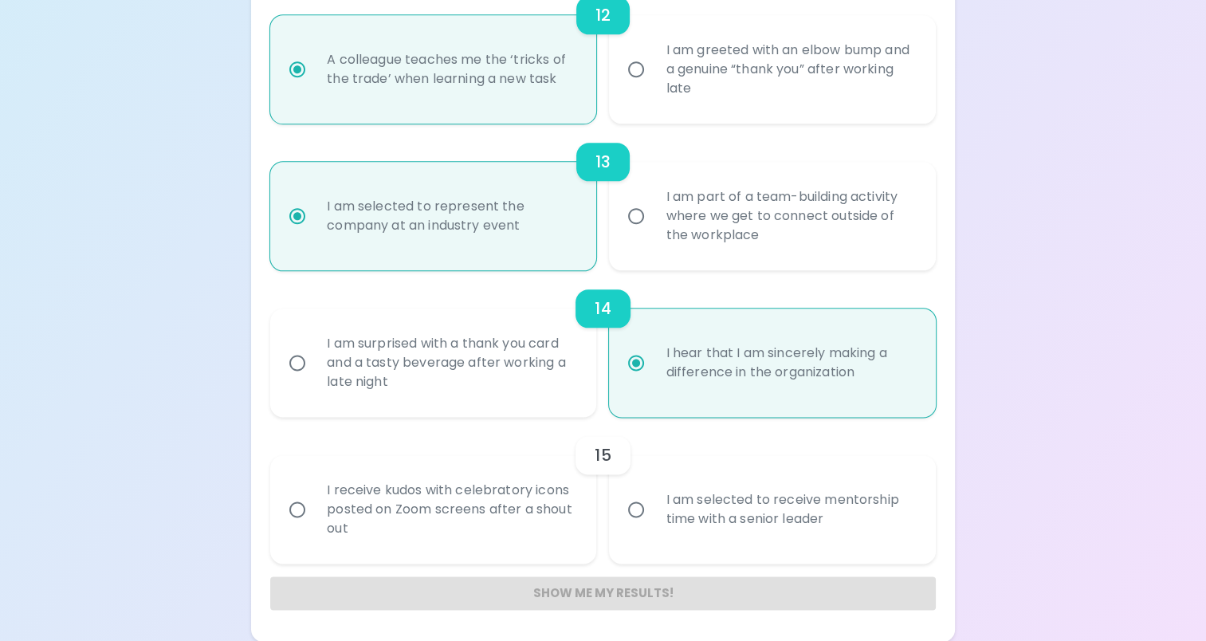
radio input "true"
click at [785, 510] on div "I am selected to receive mentorship time with a senior leader" at bounding box center [789, 509] width 273 height 77
click at [653, 510] on input "I am selected to receive mentorship time with a senior leader" at bounding box center [636, 509] width 33 height 33
radio input "false"
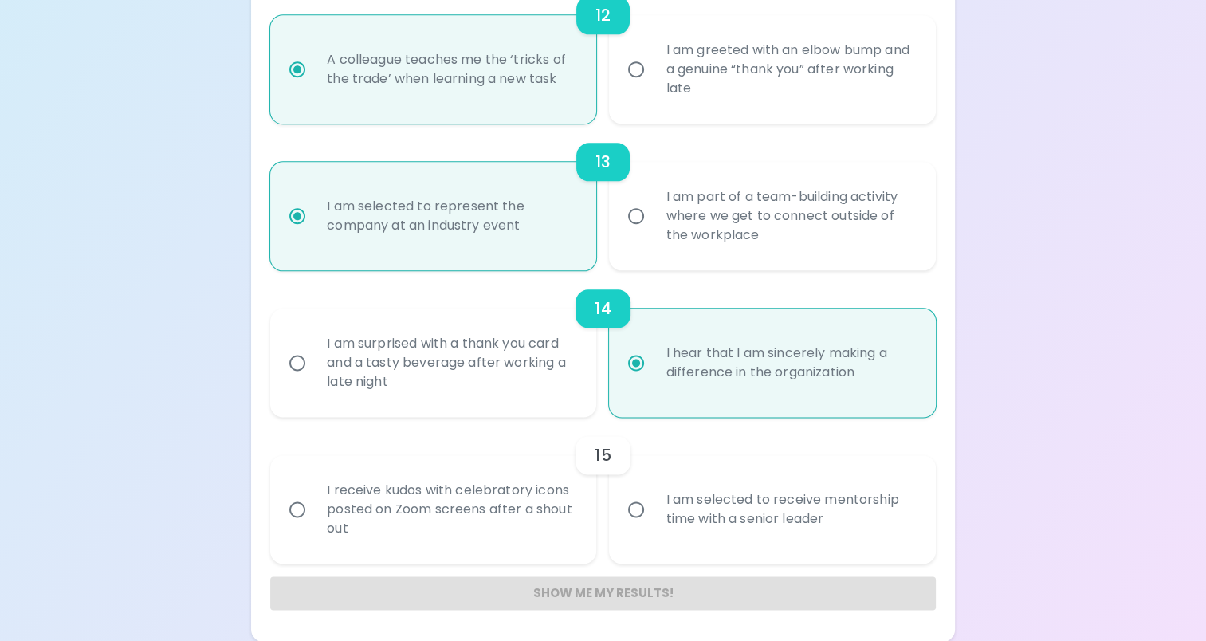
radio input "false"
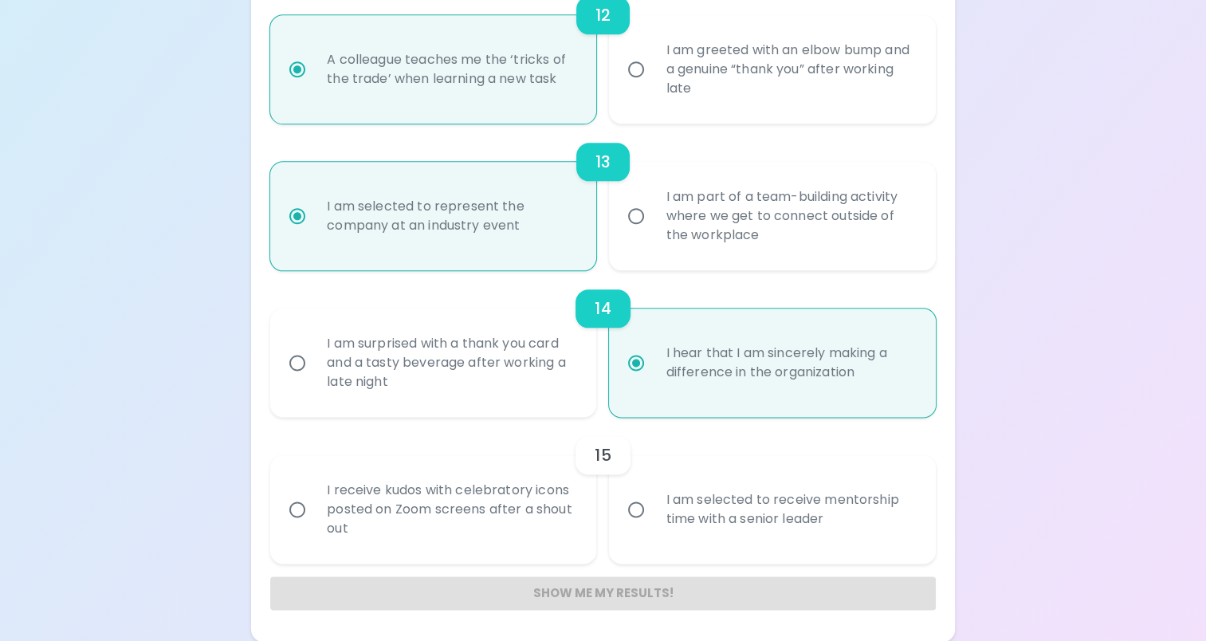
radio input "false"
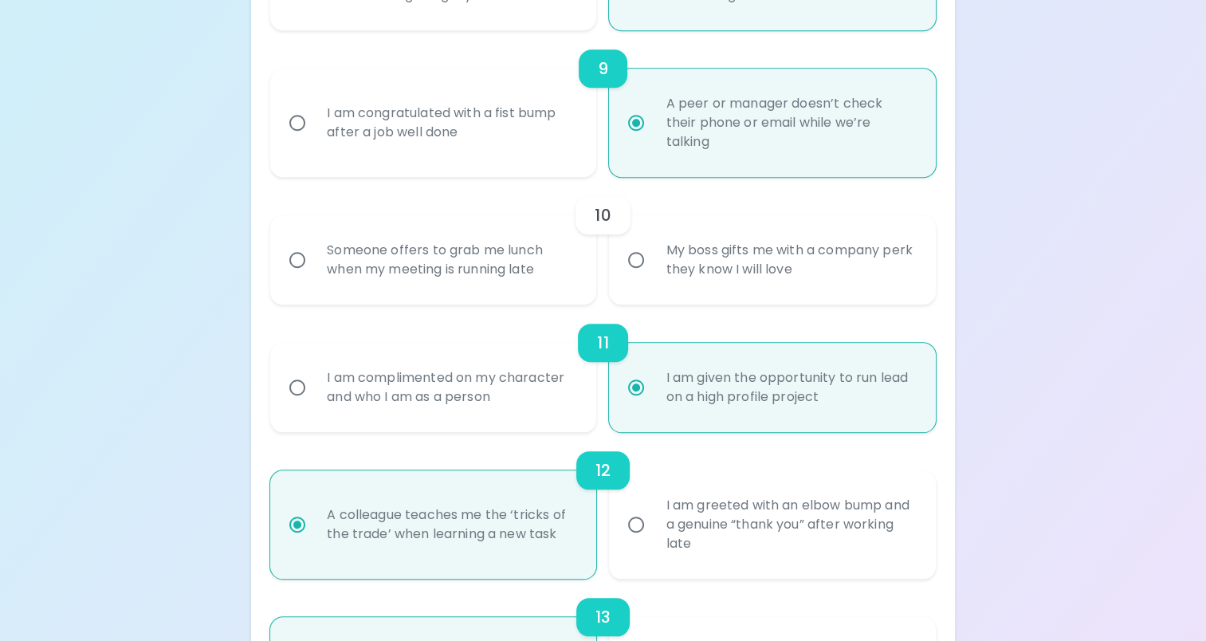
scroll to position [1471, 0]
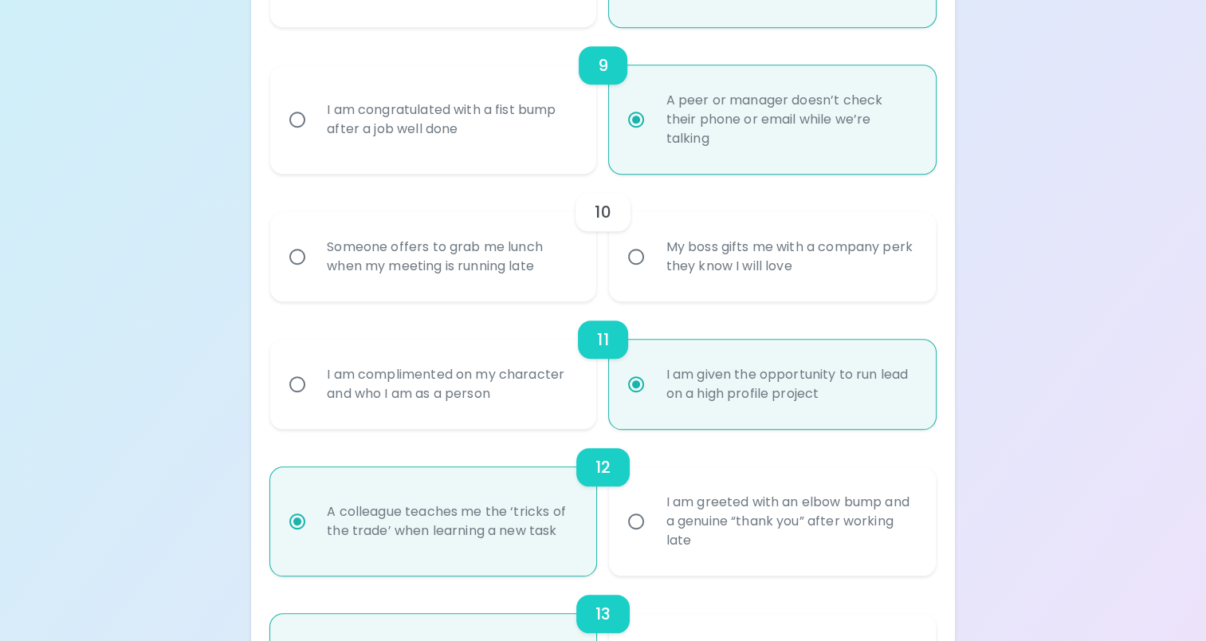
radio input "true"
click at [782, 258] on div "My boss gifts me with a company perk they know I will love" at bounding box center [789, 256] width 273 height 77
click at [653, 258] on input "My boss gifts me with a company perk they know I will love" at bounding box center [636, 256] width 33 height 33
radio input "false"
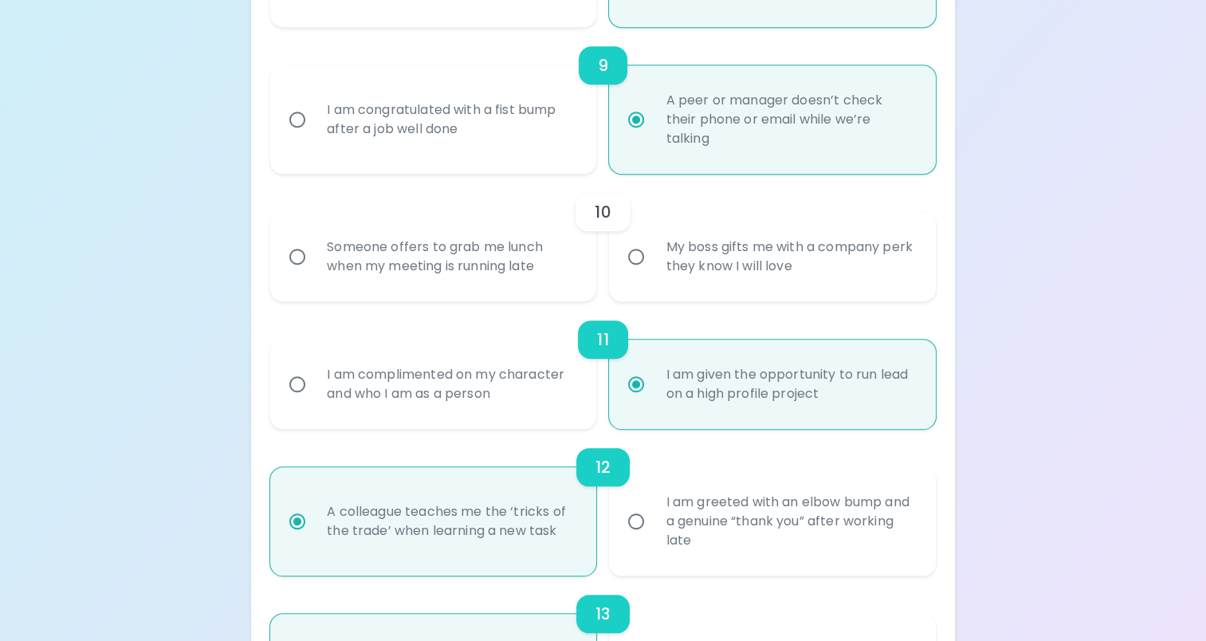
radio input "false"
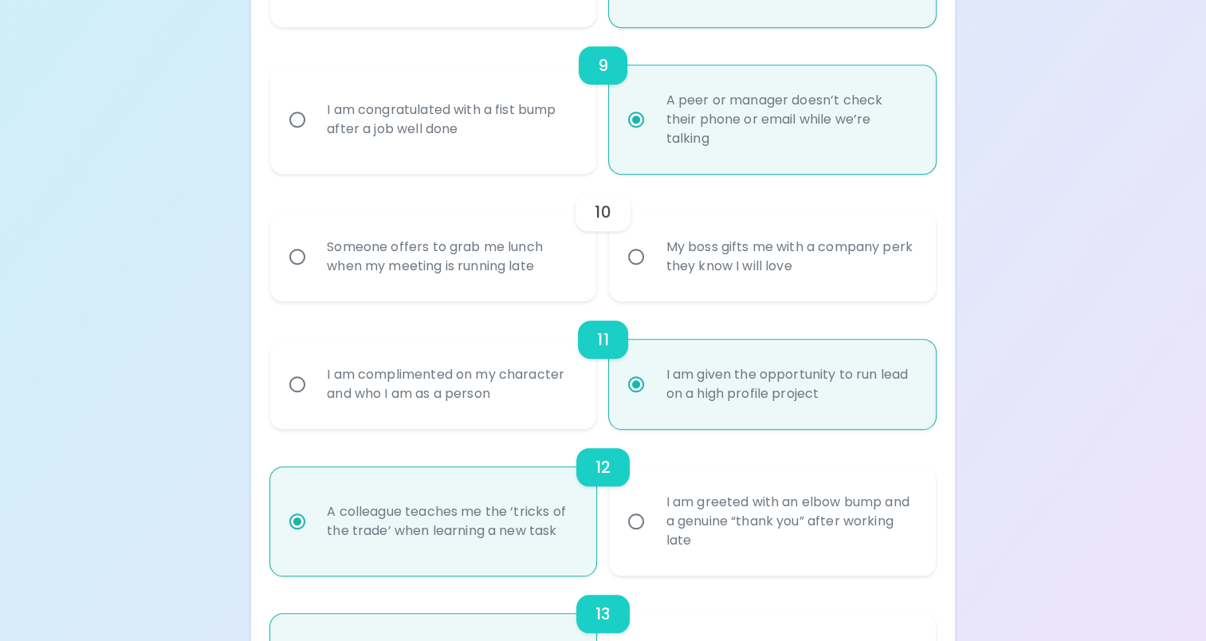
radio input "false"
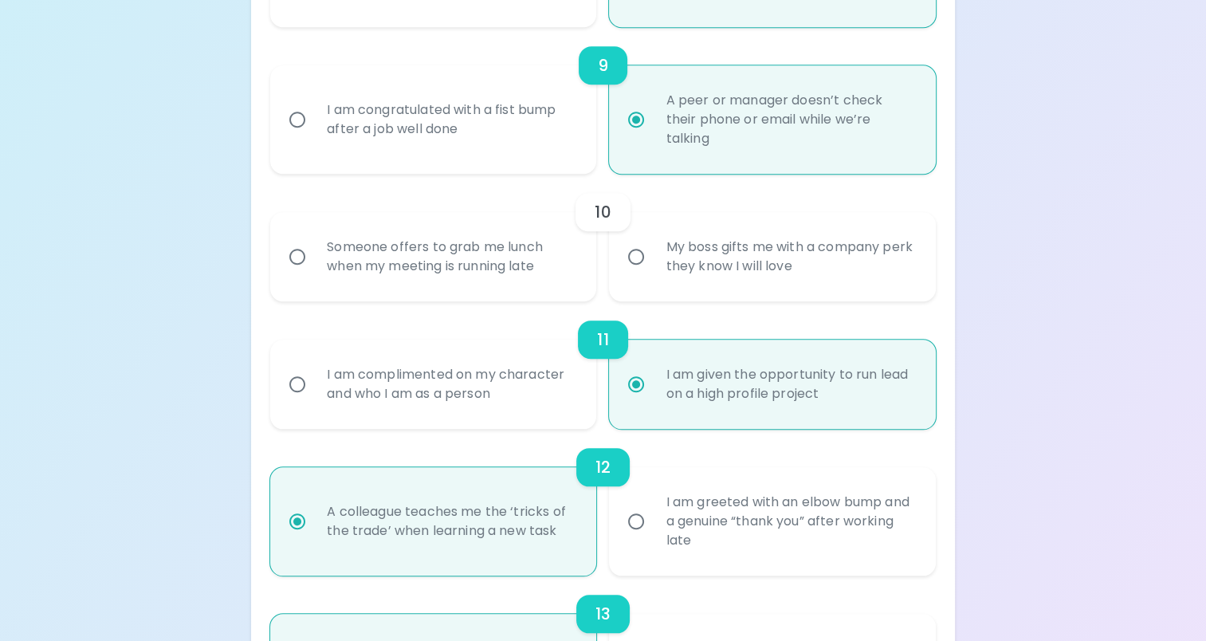
radio input "false"
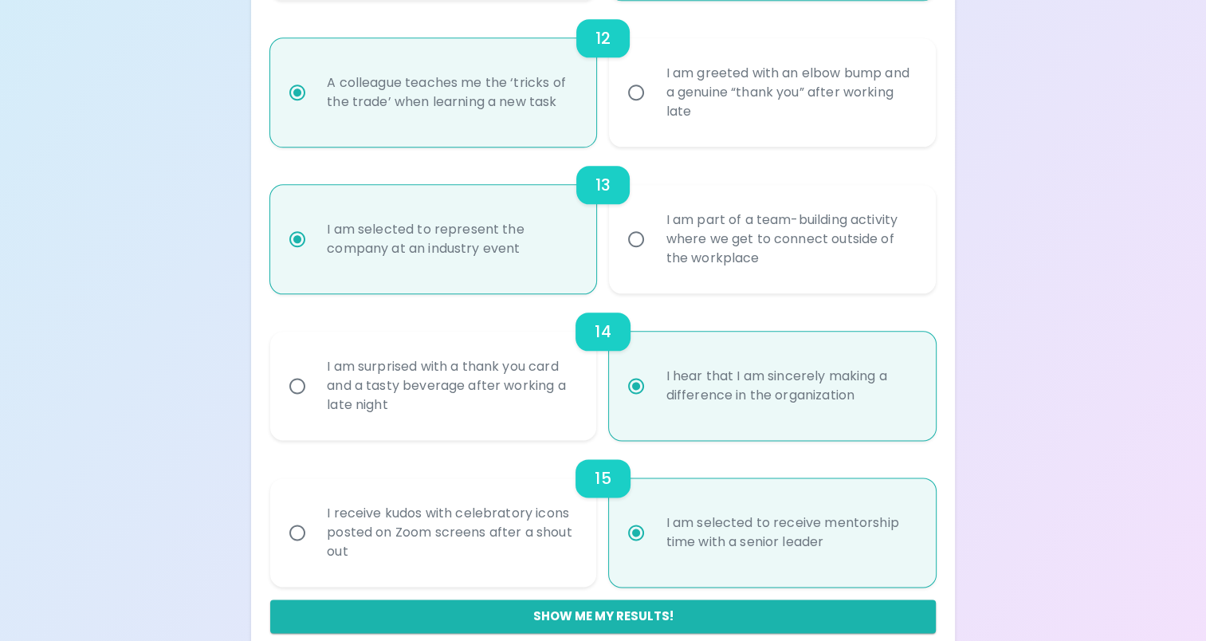
scroll to position [1923, 0]
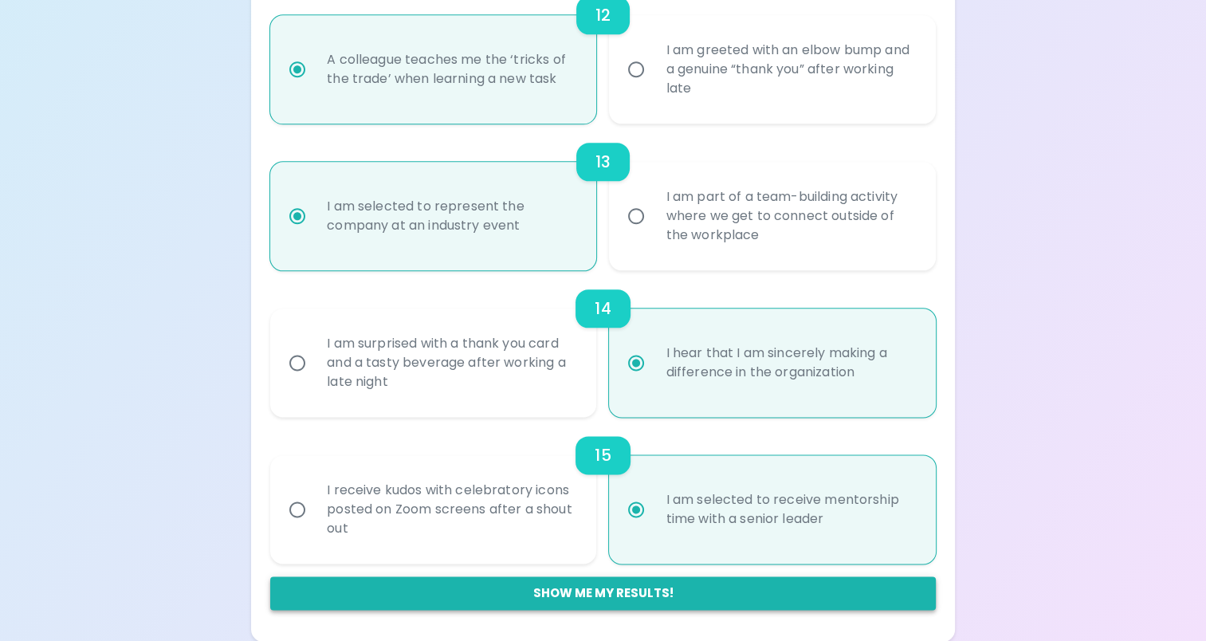
radio input "true"
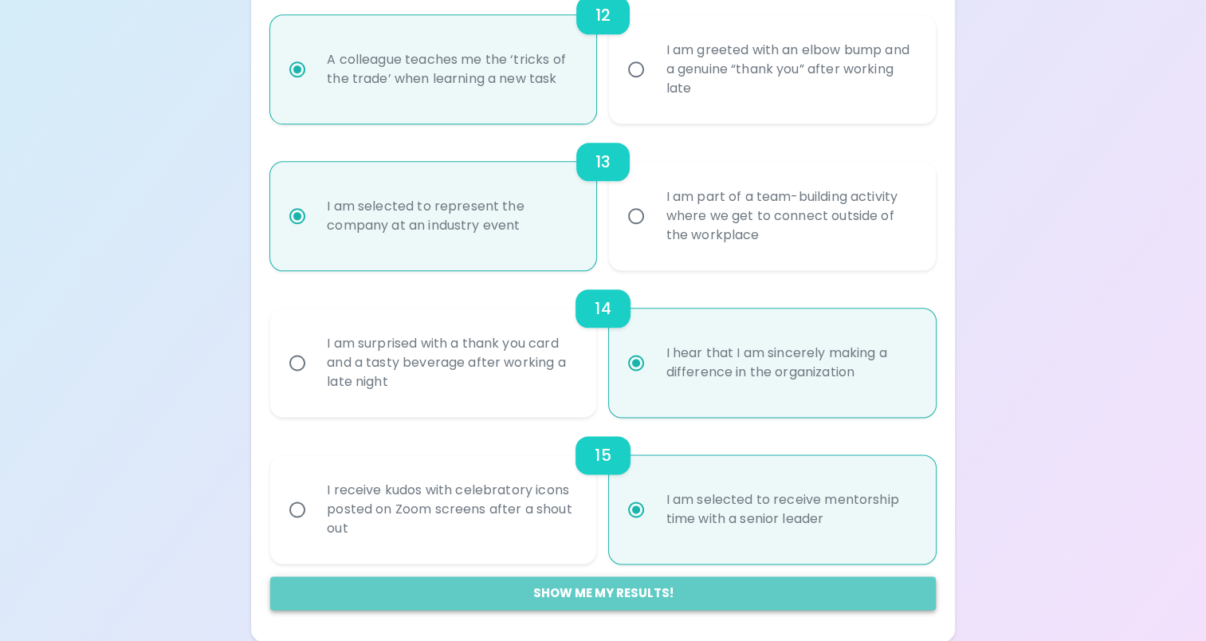
click at [671, 603] on button "Show me my results!" at bounding box center [603, 592] width 666 height 33
radio input "false"
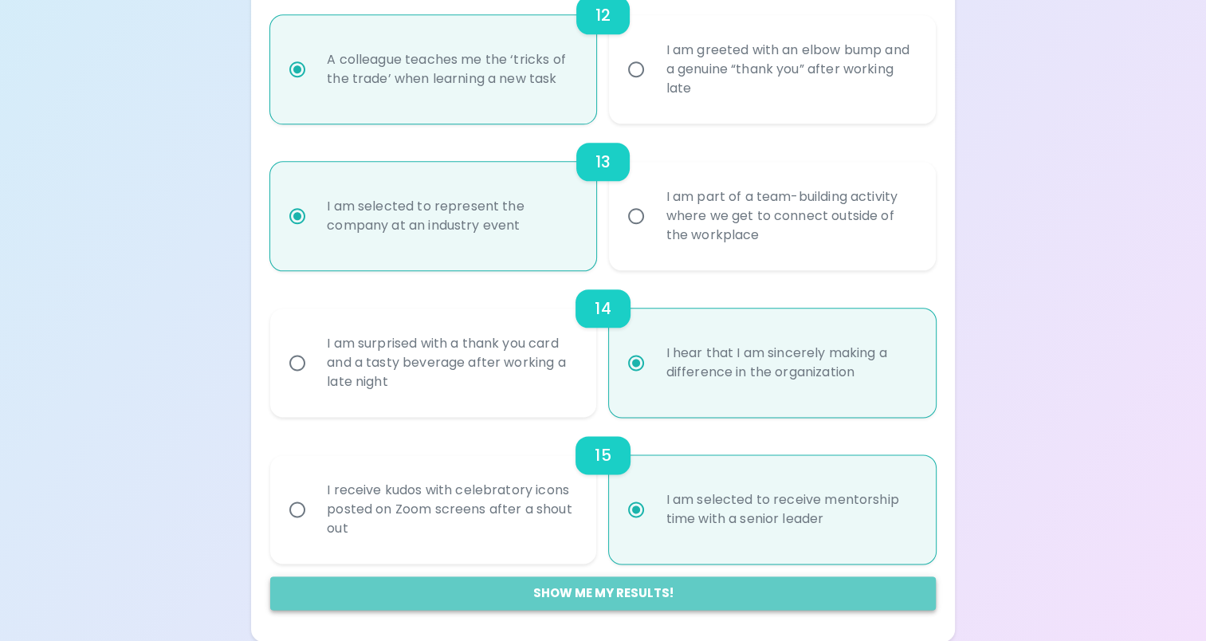
radio input "false"
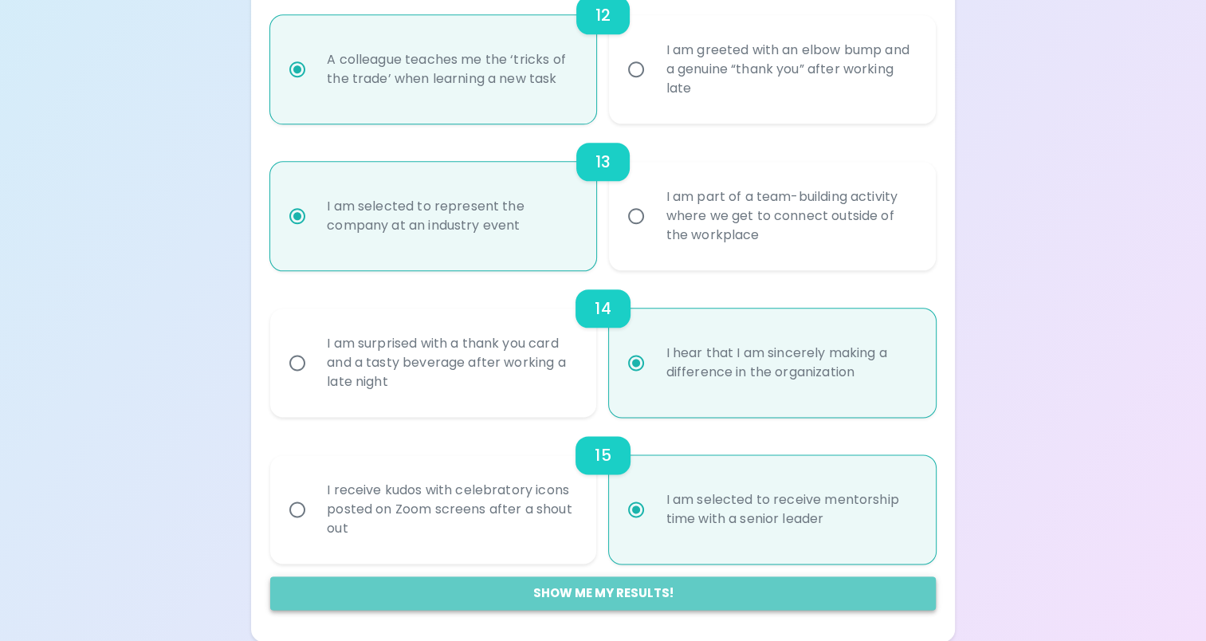
radio input "false"
radio input "true"
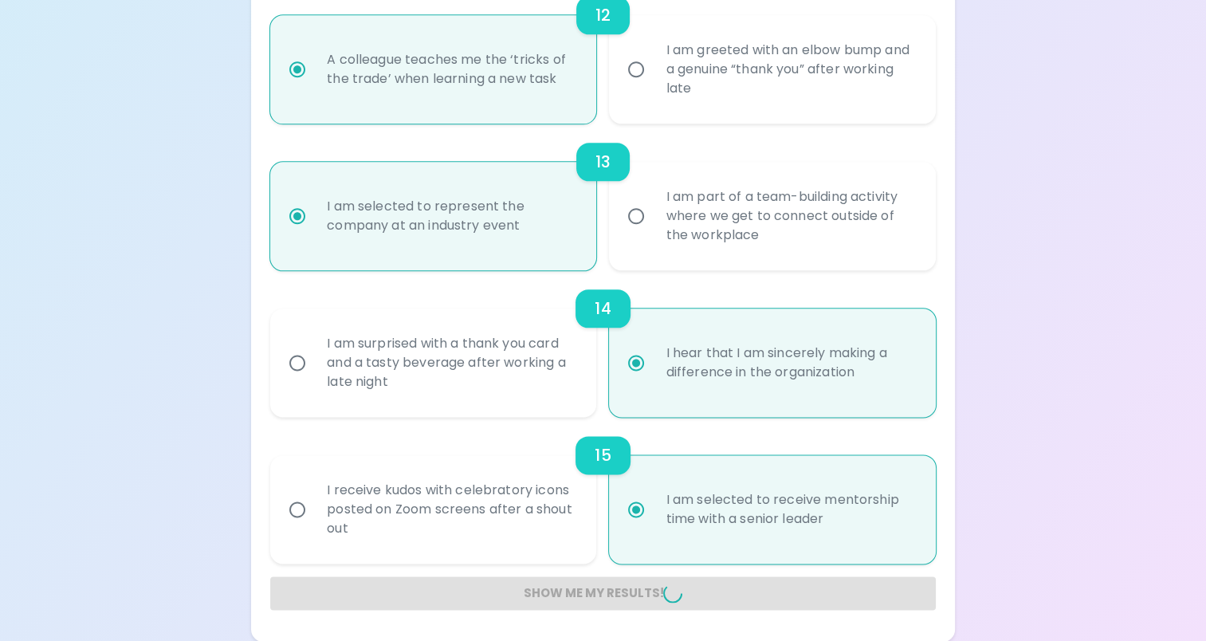
radio input "false"
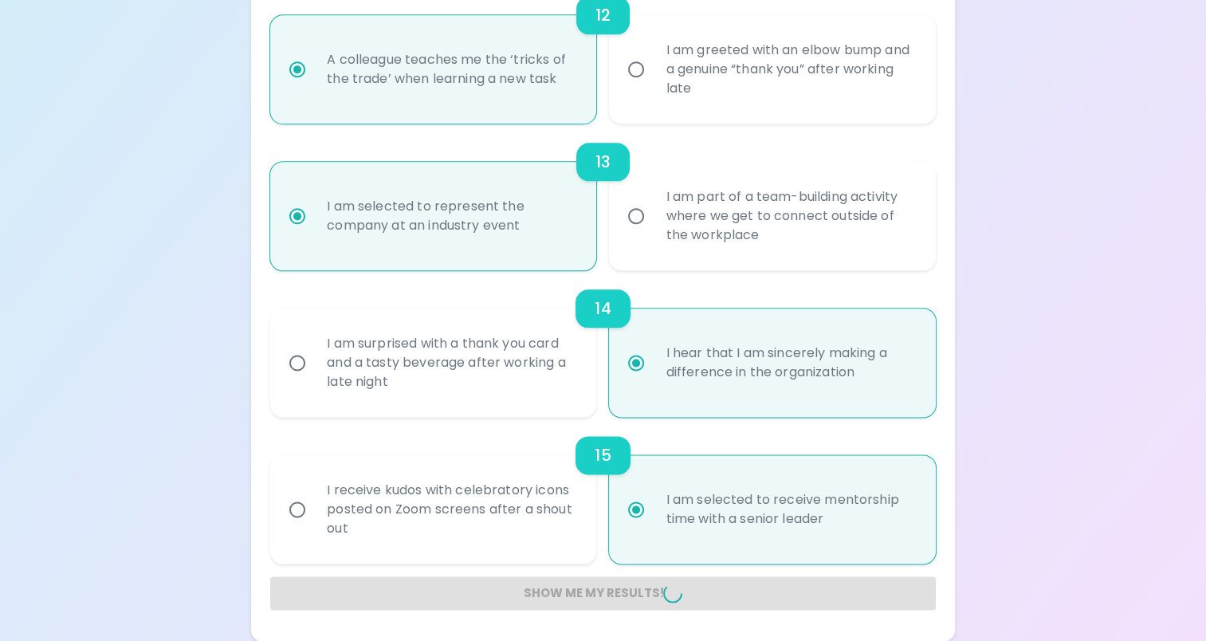
radio input "false"
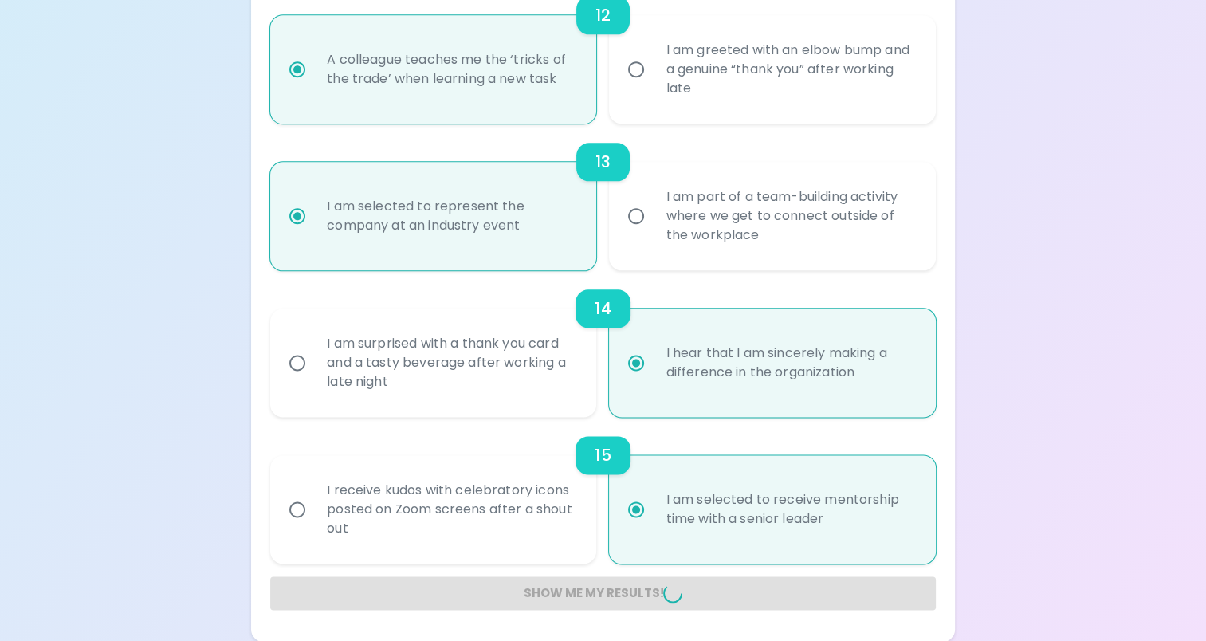
radio input "false"
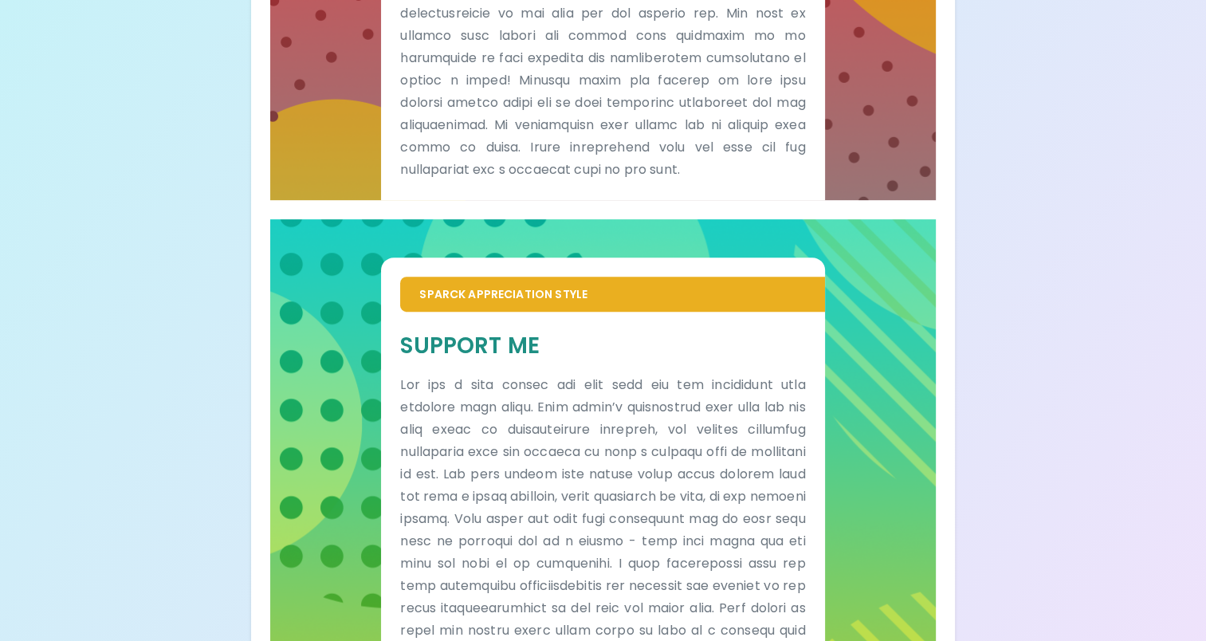
scroll to position [688, 0]
